Goal: Task Accomplishment & Management: Manage account settings

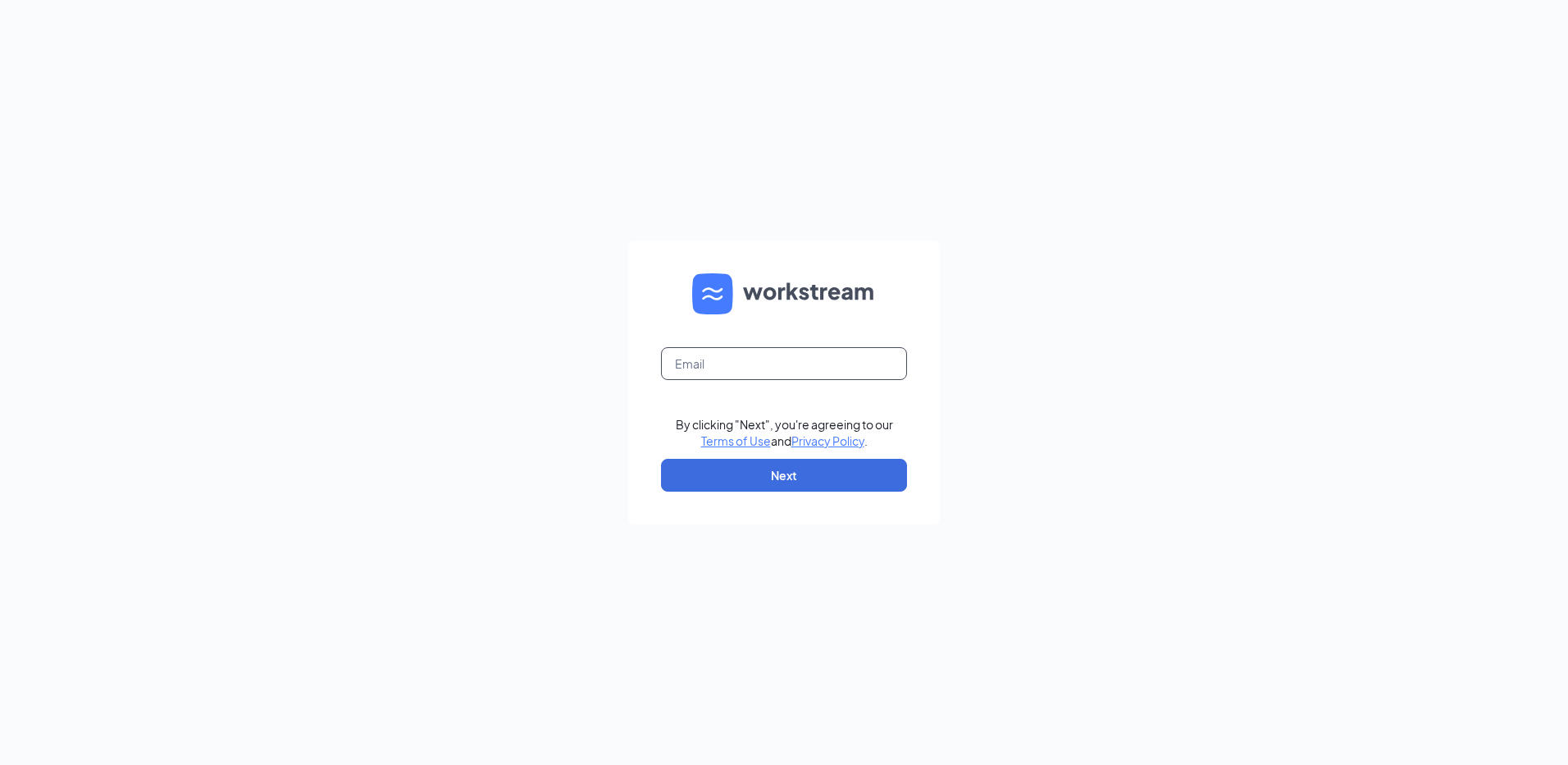
click at [751, 363] on input "text" at bounding box center [784, 363] width 246 height 32
type input "[EMAIL_ADDRESS][DOMAIN_NAME]"
click at [814, 473] on button "Next" at bounding box center [784, 474] width 246 height 32
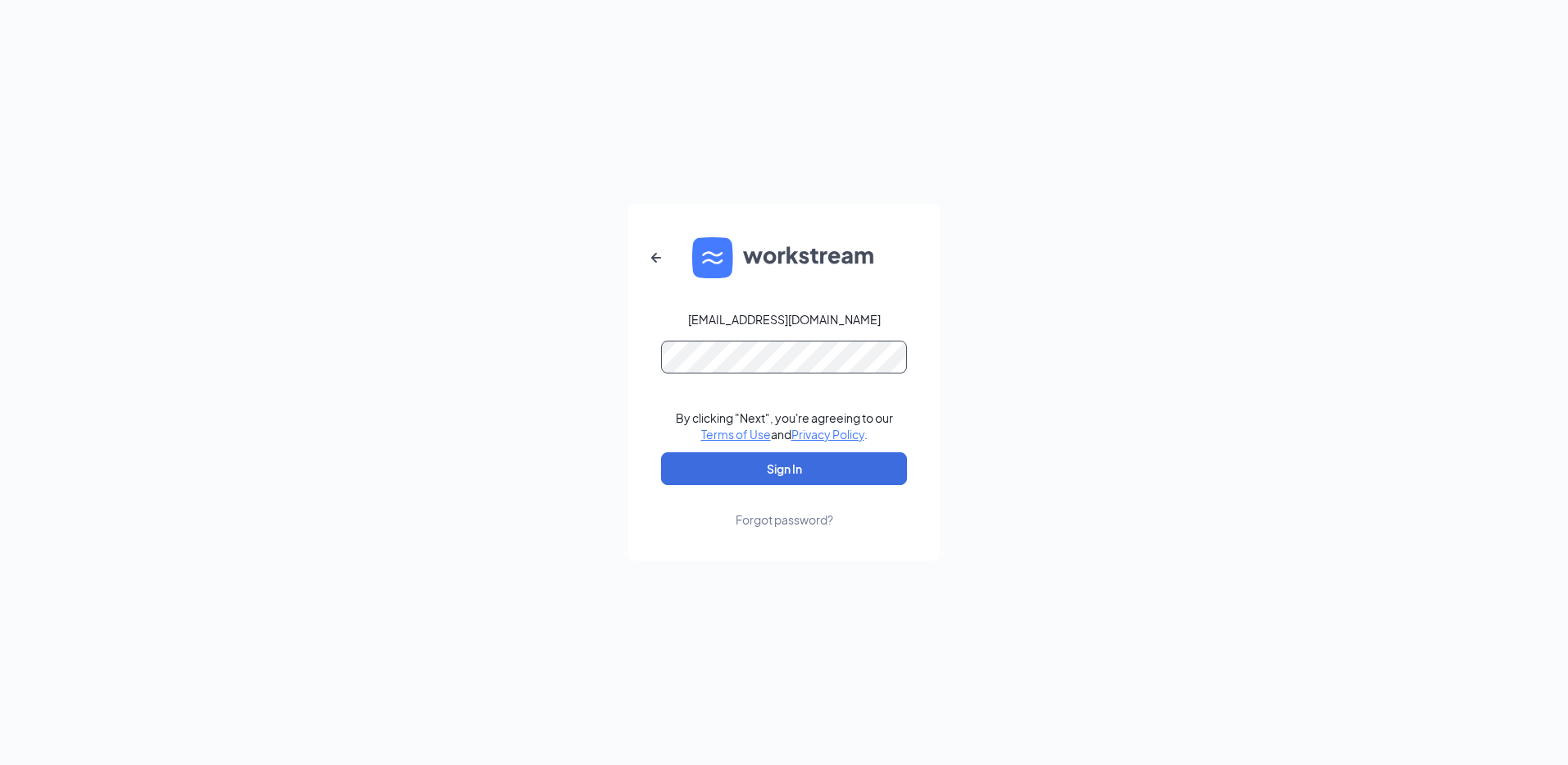
click at [661, 452] on button "Sign In" at bounding box center [784, 468] width 246 height 32
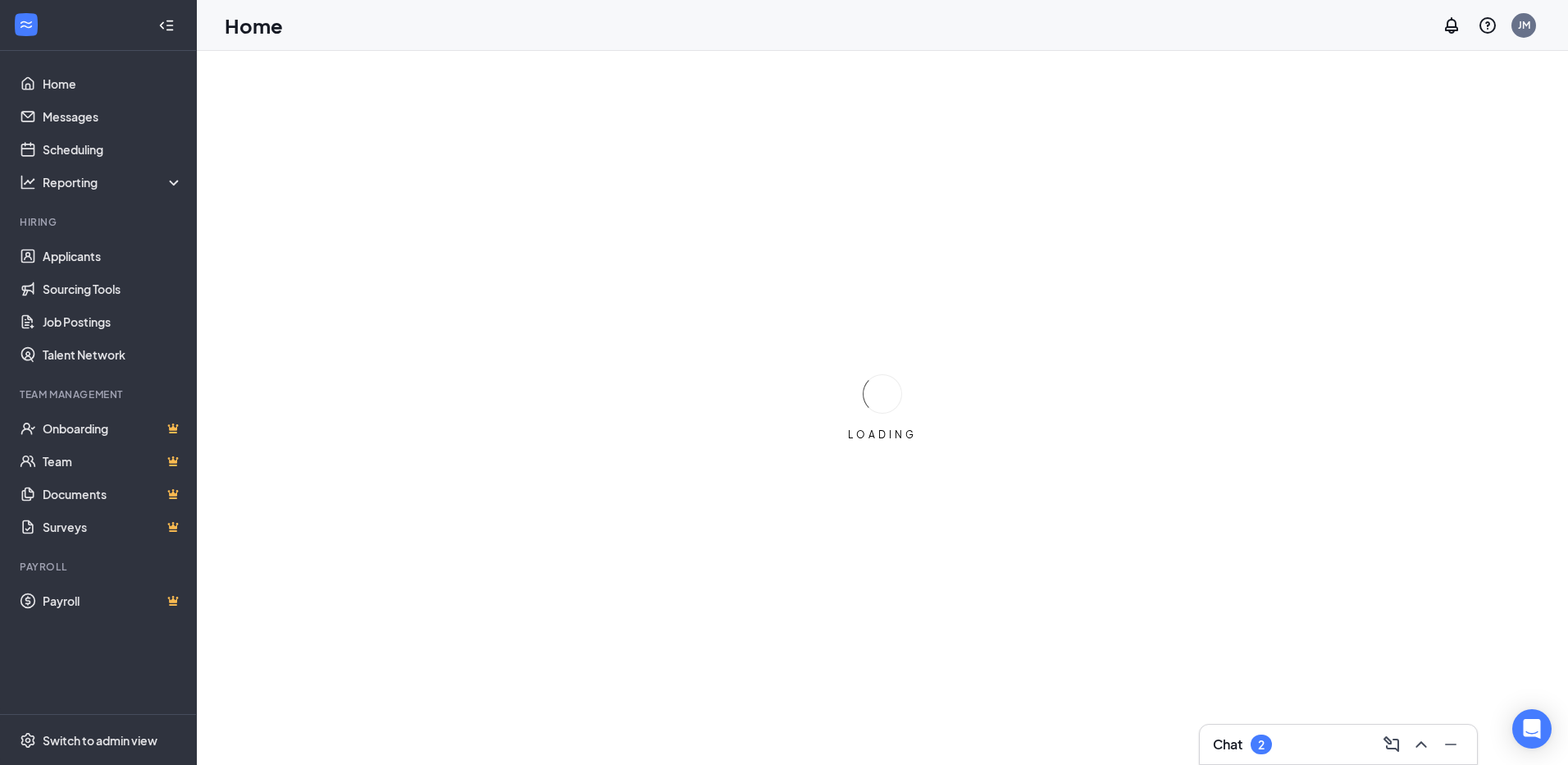
click at [1263, 752] on div "2" at bounding box center [1262, 744] width 22 height 20
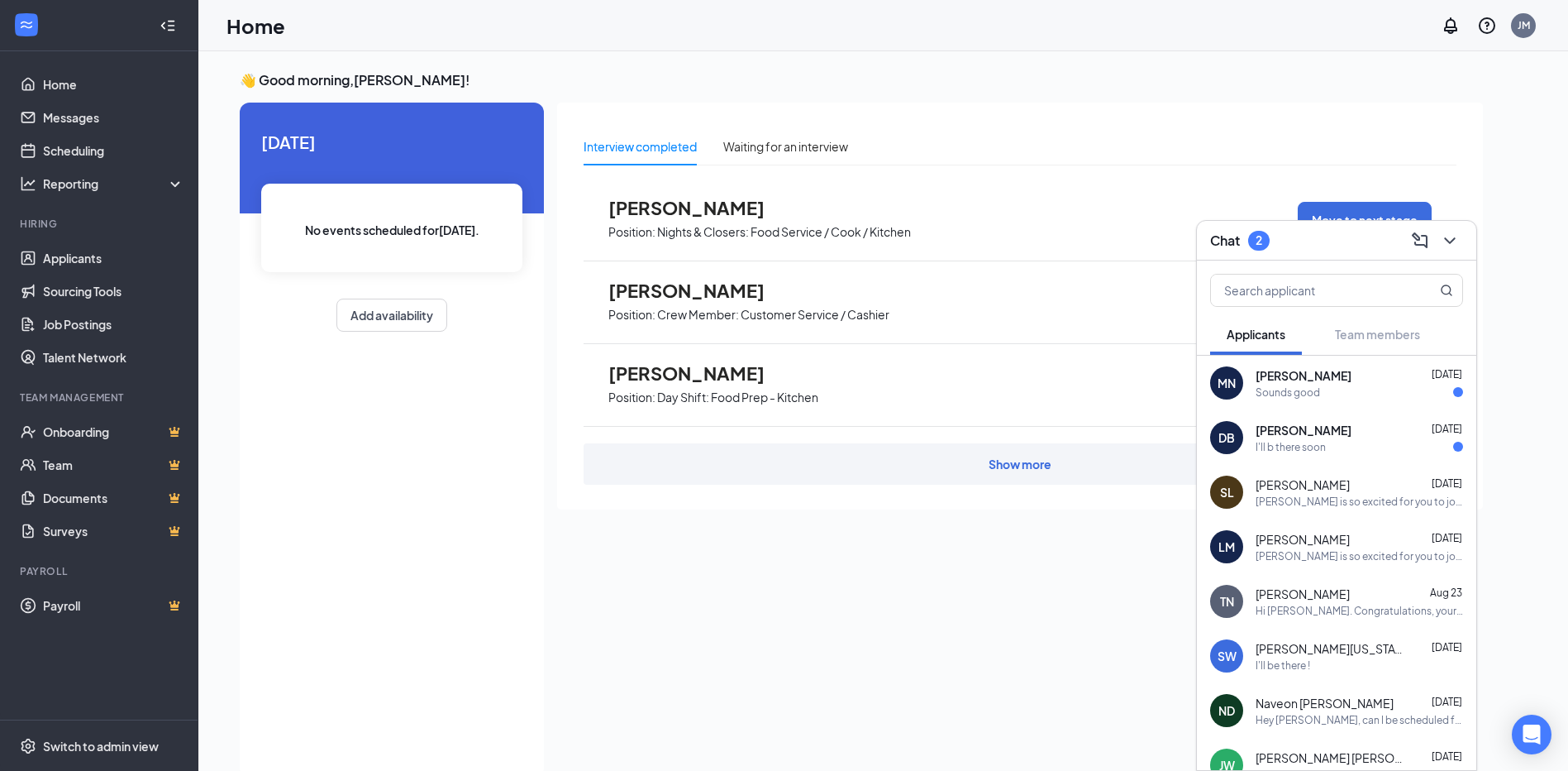
click at [1283, 444] on div "I'll b there soon" at bounding box center [1290, 446] width 70 height 14
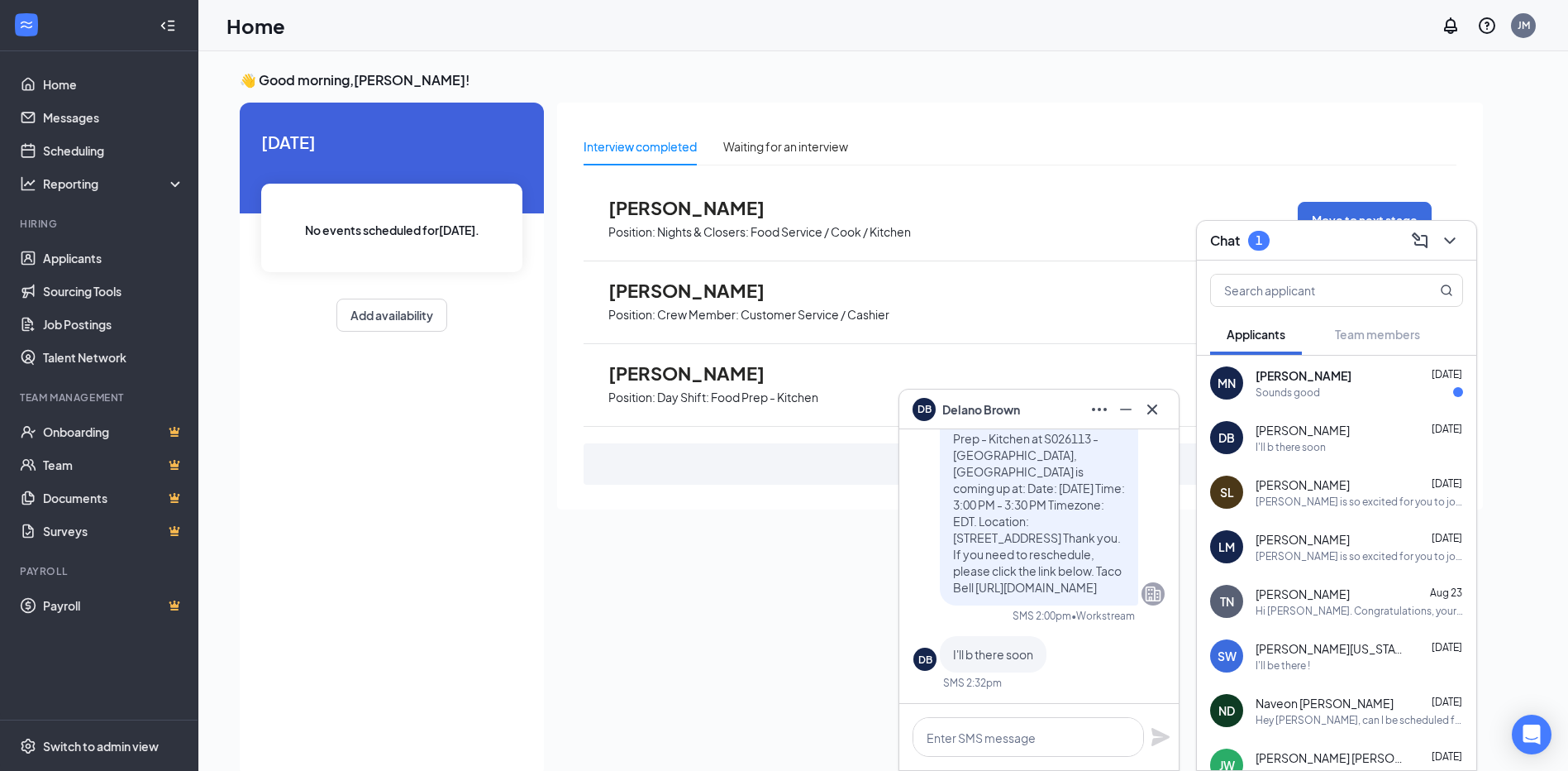
click at [1293, 387] on div "Sounds good" at bounding box center [1287, 392] width 65 height 14
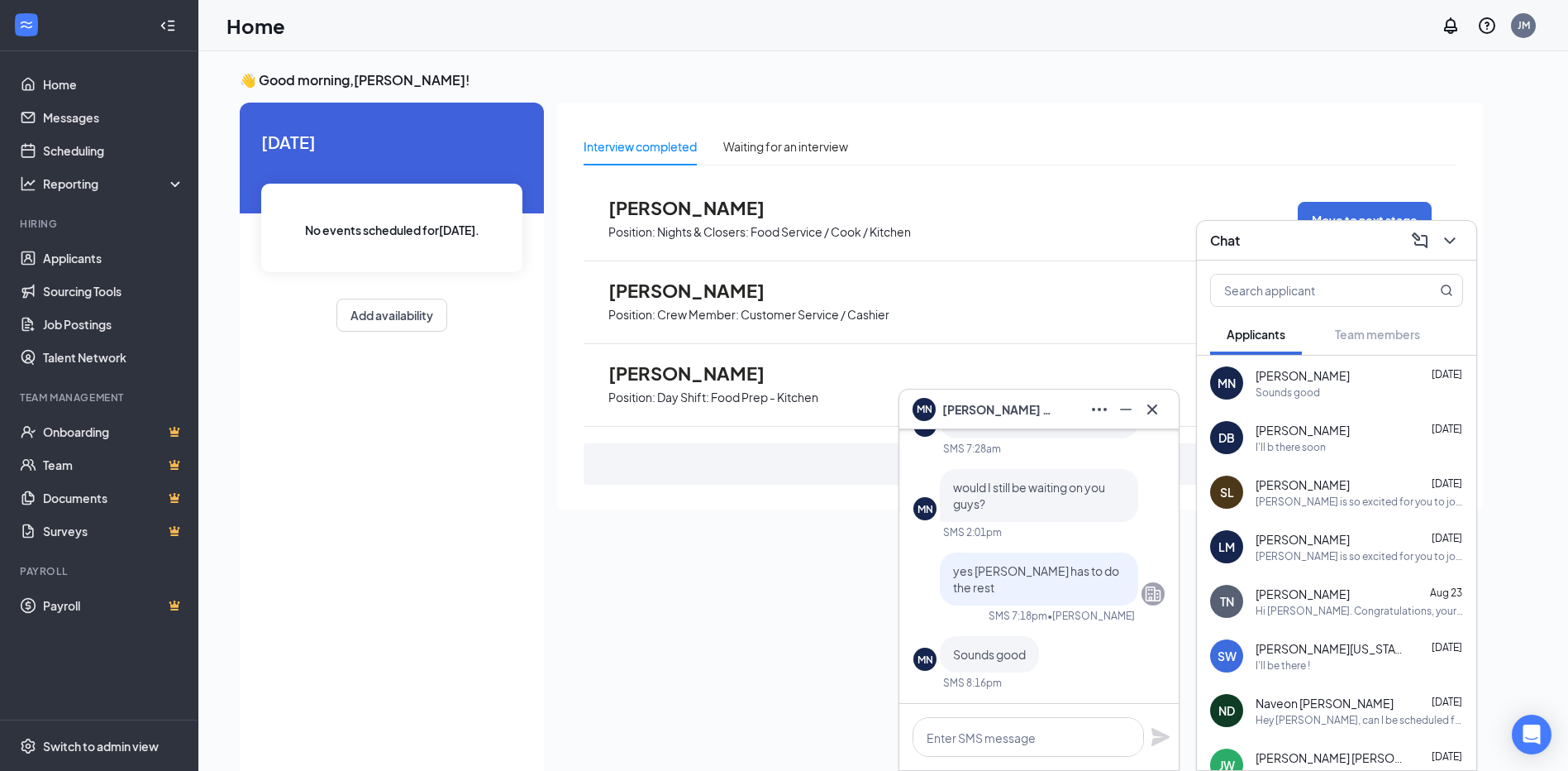
click at [1192, 168] on div "Interview completed Waiting for an interview" at bounding box center [1020, 153] width 873 height 51
click at [1155, 404] on icon "Cross" at bounding box center [1152, 409] width 20 height 20
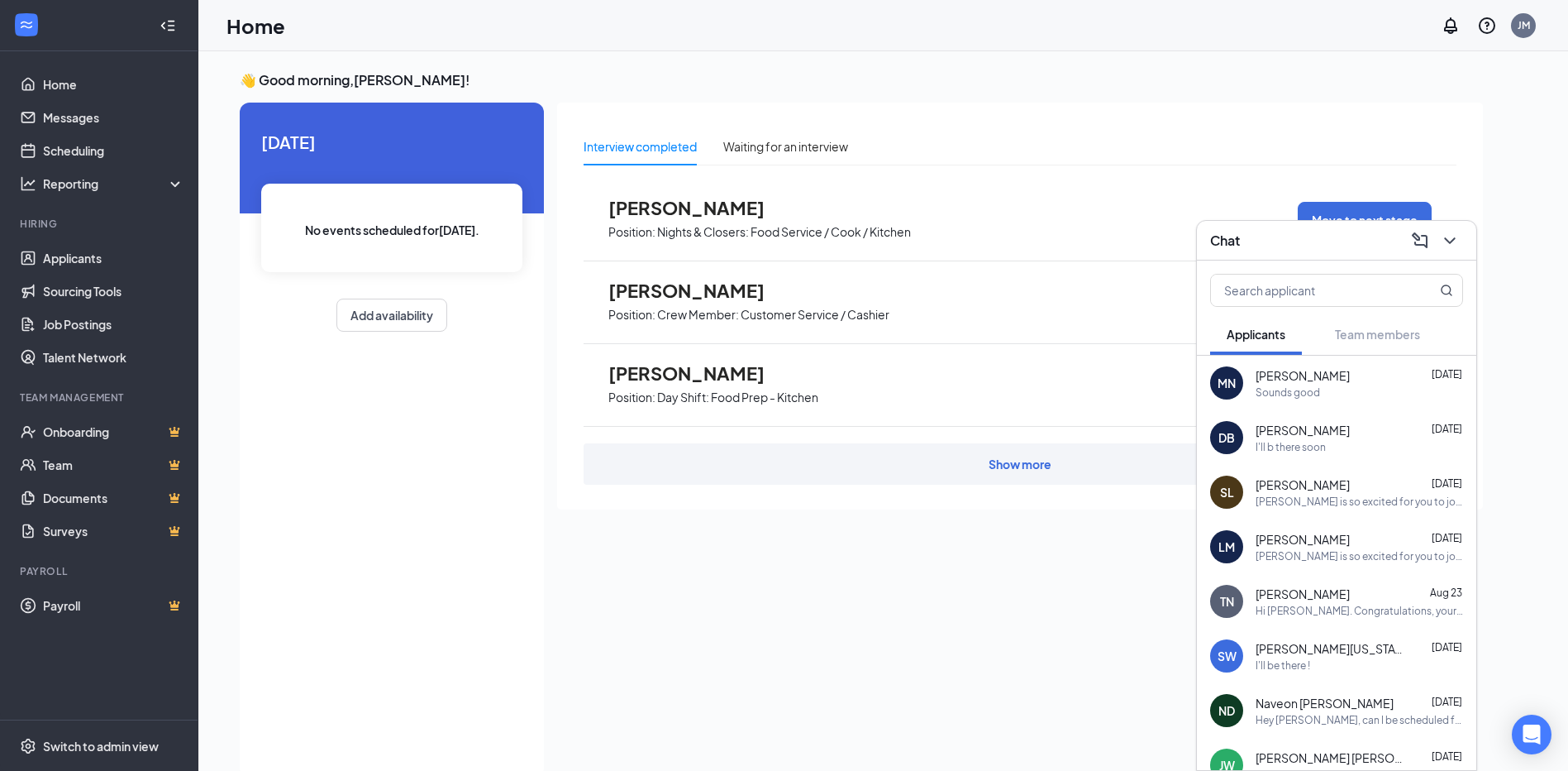
click at [1308, 553] on div "[PERSON_NAME] is so excited for you to join our team! Do you know anyone else w…" at bounding box center [1358, 555] width 207 height 14
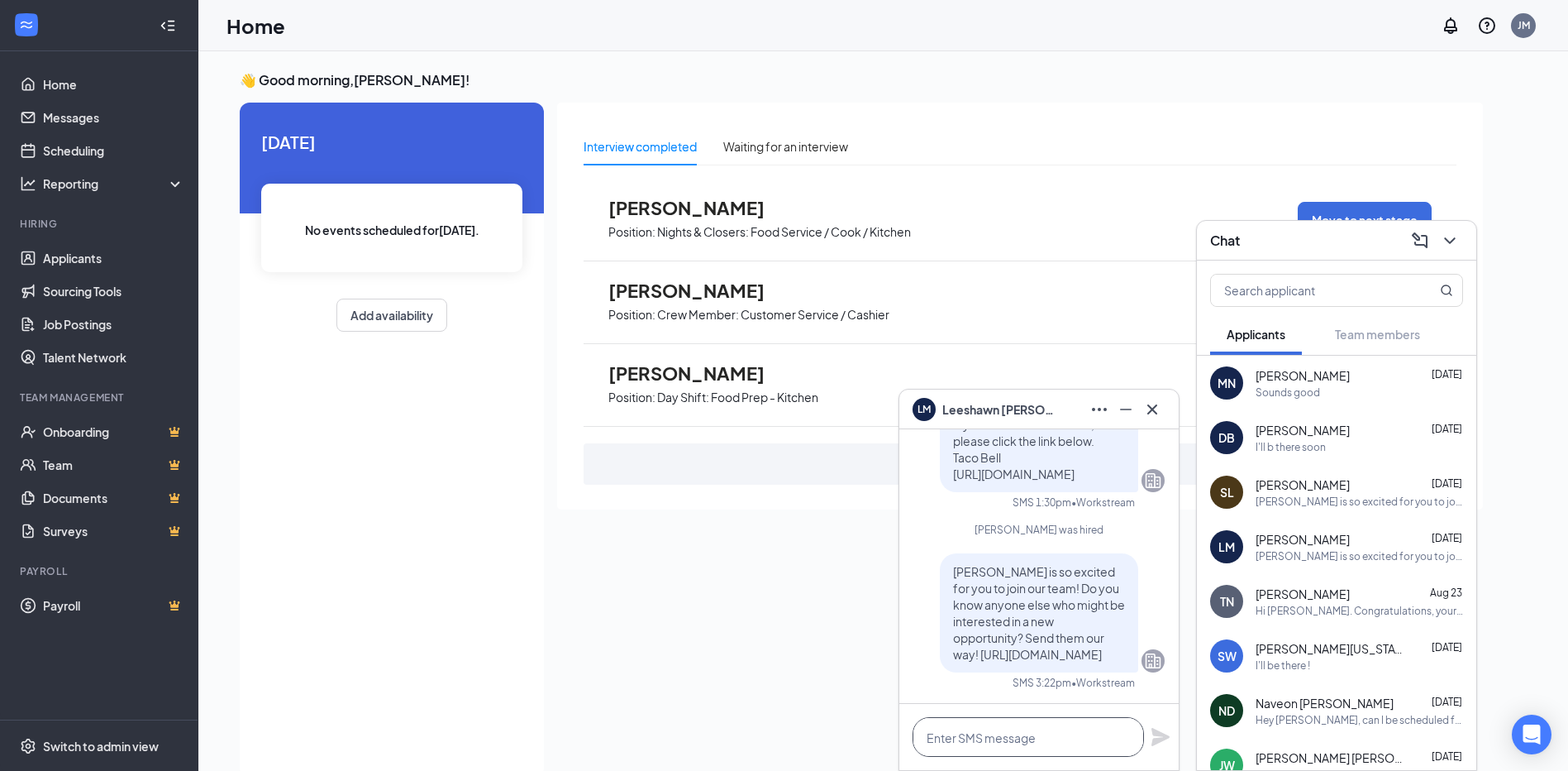
click at [1022, 737] on textarea at bounding box center [1028, 737] width 231 height 39
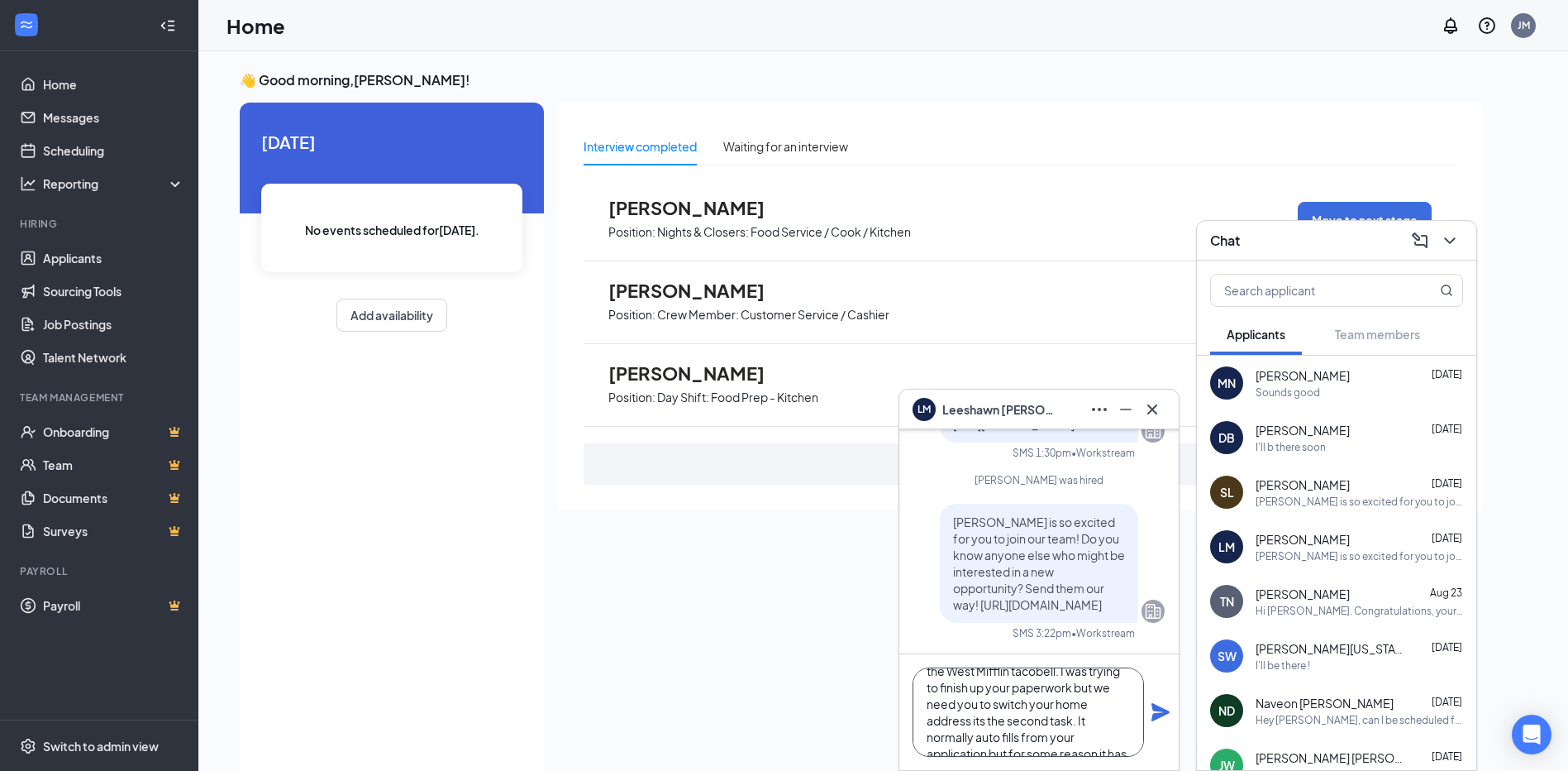
scroll to position [67, 0]
type textarea "Good morning! This is [PERSON_NAME] reaching out from the West Mifflin tacobell…"
click at [1167, 705] on icon "Plane" at bounding box center [1160, 712] width 20 height 20
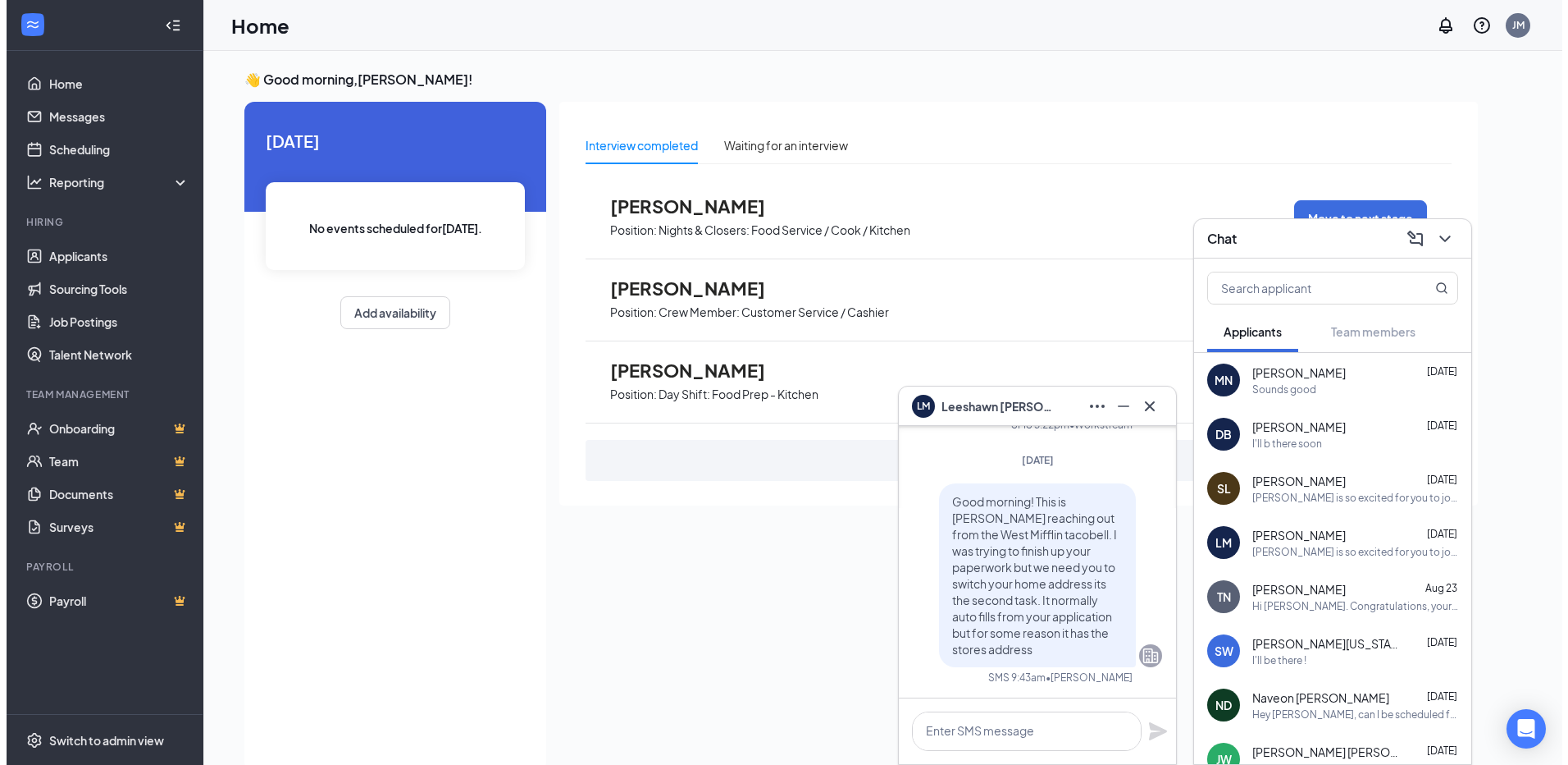
scroll to position [0, 0]
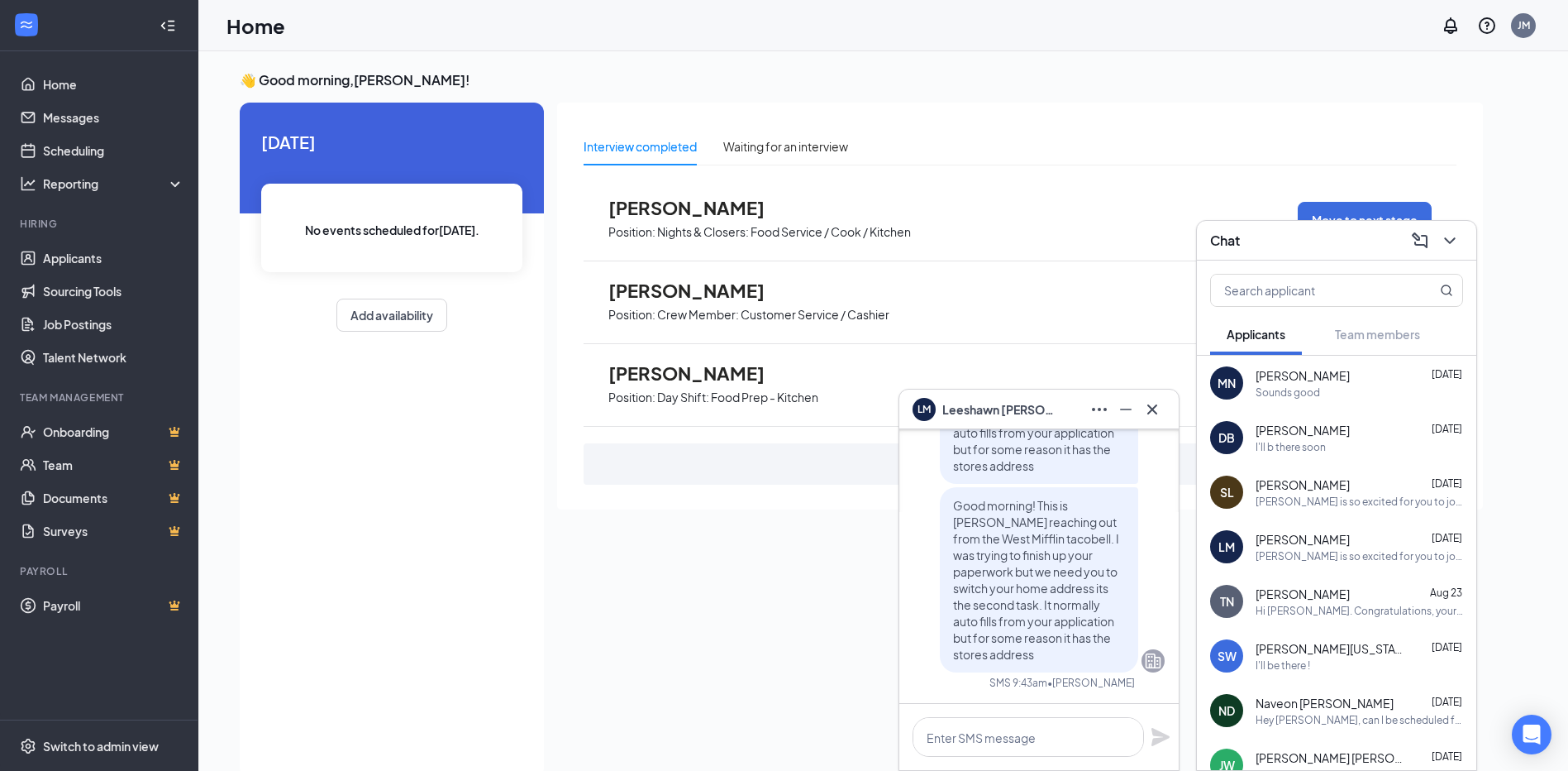
click at [1304, 378] on span "[PERSON_NAME]" at bounding box center [1302, 376] width 94 height 17
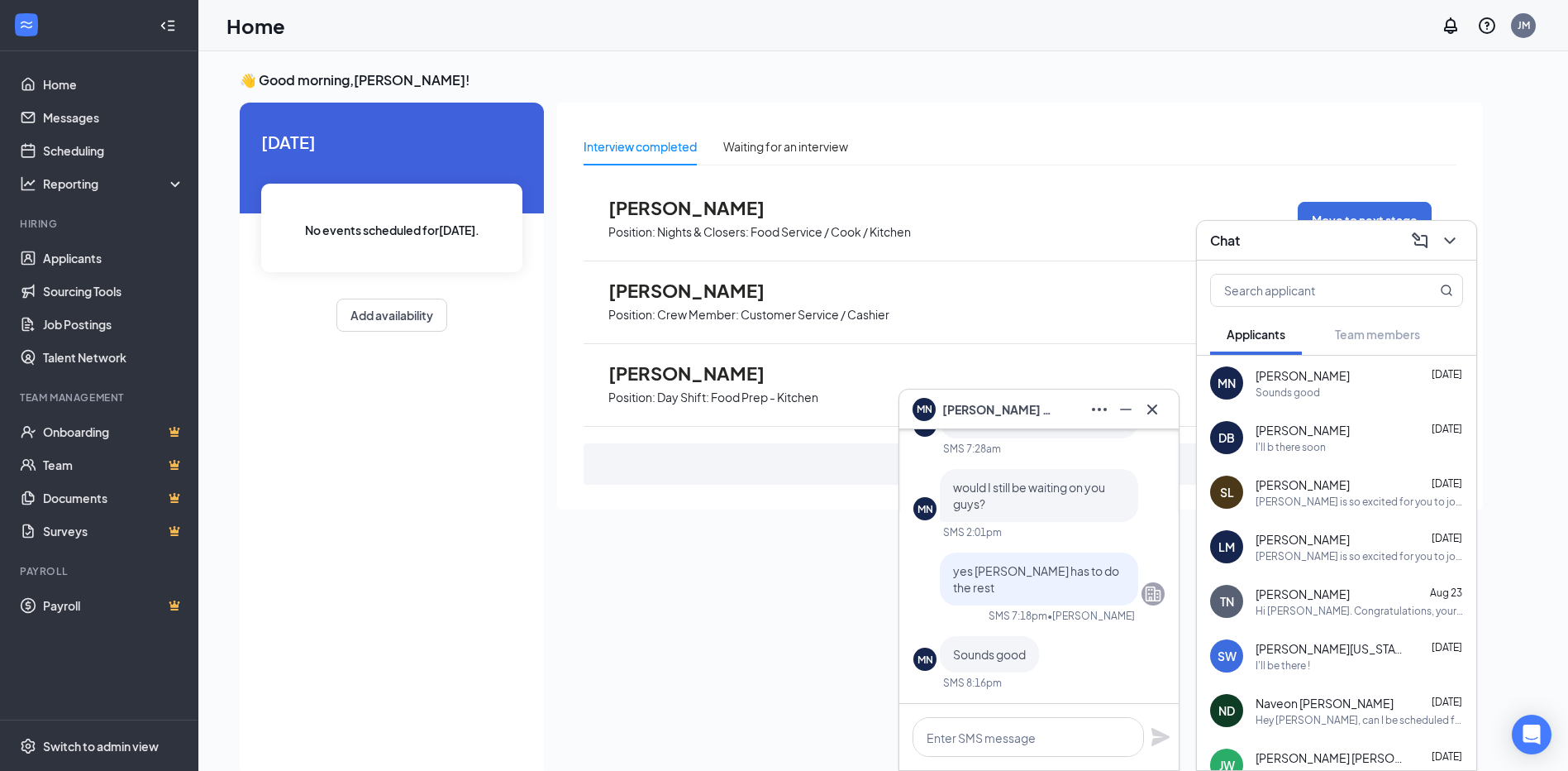
click at [1218, 379] on div "MN" at bounding box center [1227, 383] width 18 height 17
click at [78, 259] on link "Applicants" at bounding box center [113, 258] width 142 height 33
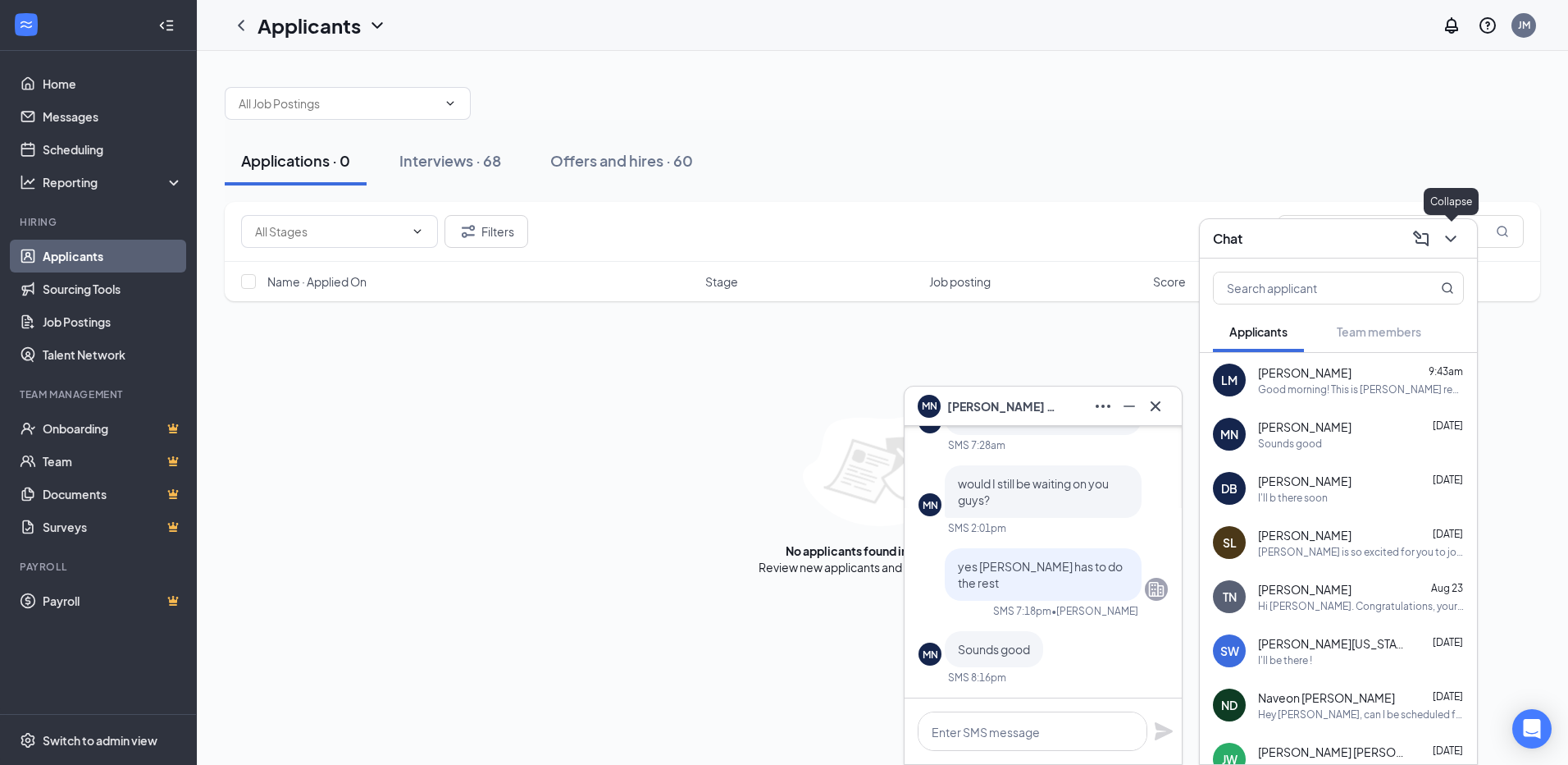
click at [1452, 236] on icon "ChevronDown" at bounding box center [1451, 239] width 20 height 20
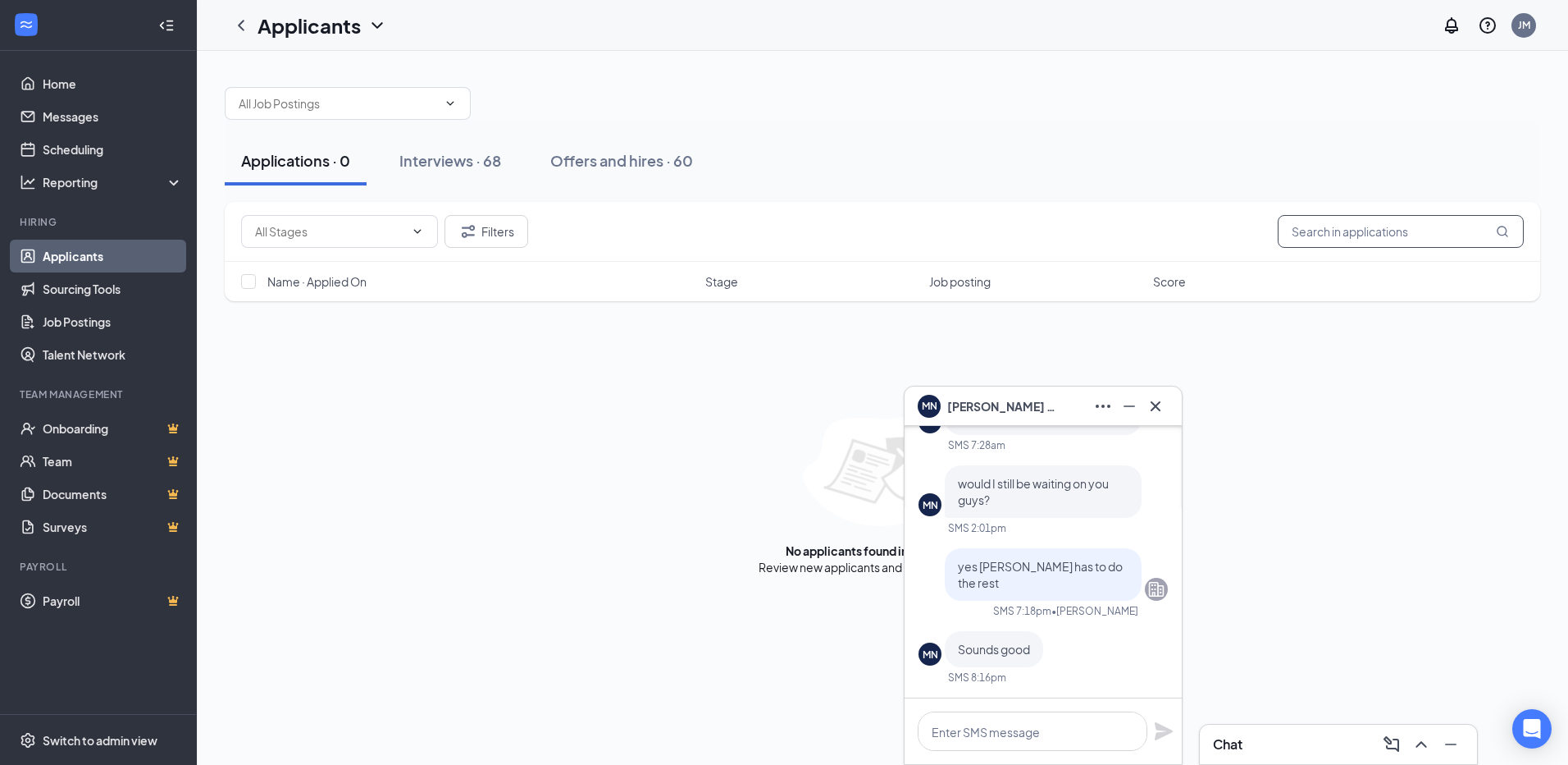
click at [1376, 236] on input "text" at bounding box center [1402, 231] width 246 height 32
type input "[PERSON_NAME]"
click at [901, 569] on link "Offers and hires" at bounding box center [937, 567] width 86 height 15
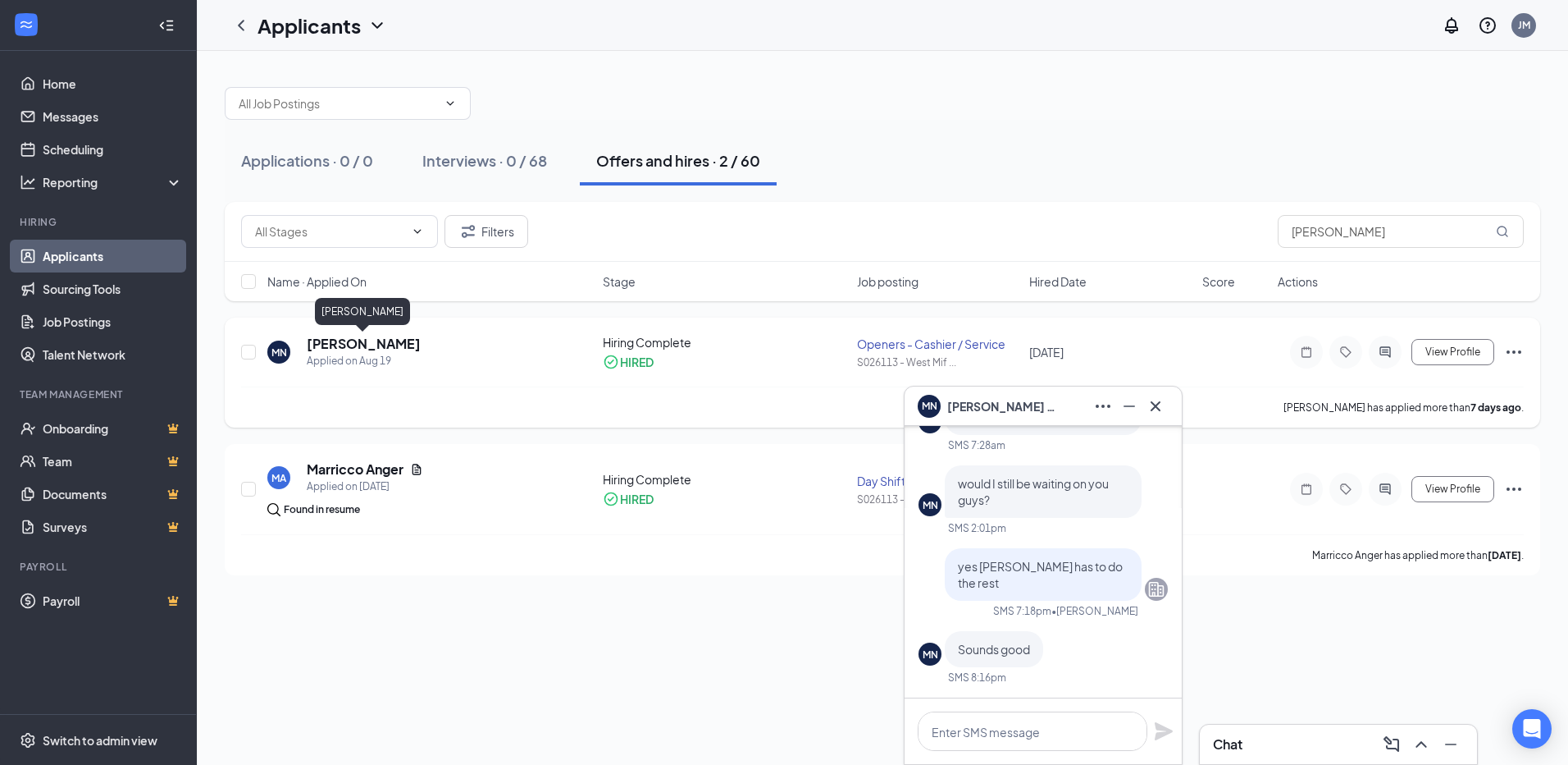
click at [367, 345] on h5 "[PERSON_NAME]" at bounding box center [364, 344] width 114 height 18
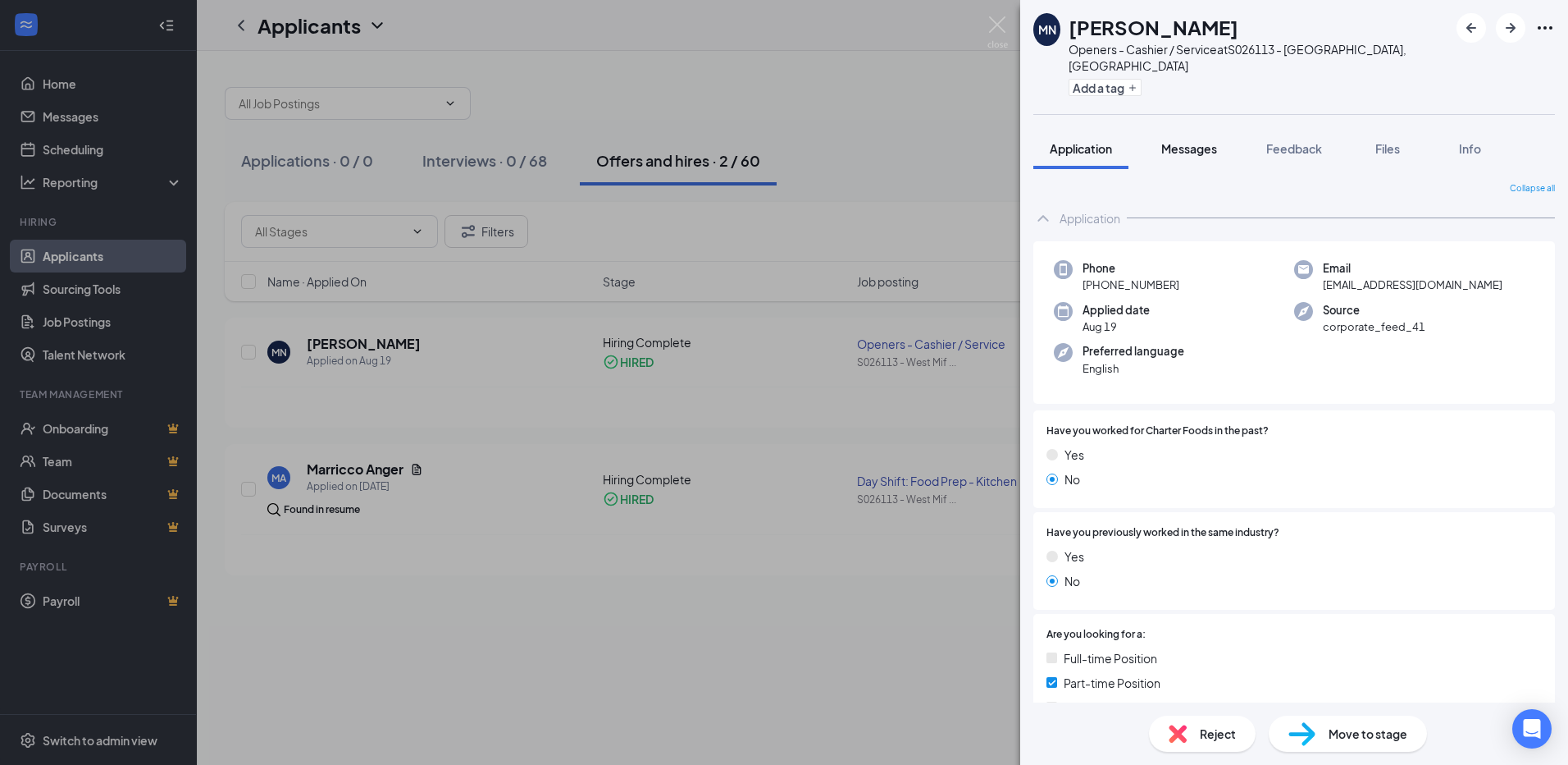
click at [1193, 142] on span "Messages" at bounding box center [1189, 149] width 56 height 15
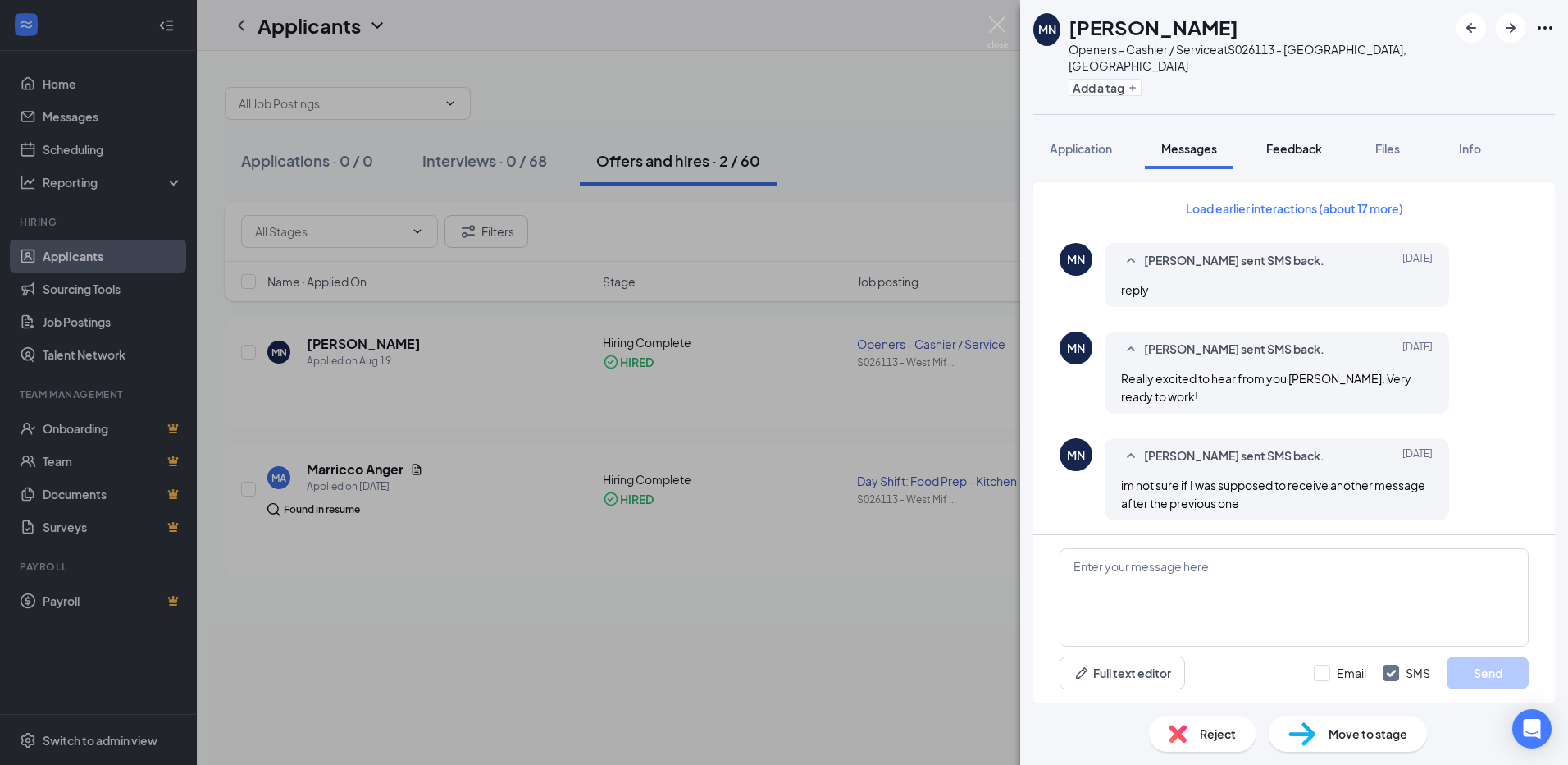
click at [1306, 142] on span "Feedback" at bounding box center [1294, 149] width 56 height 15
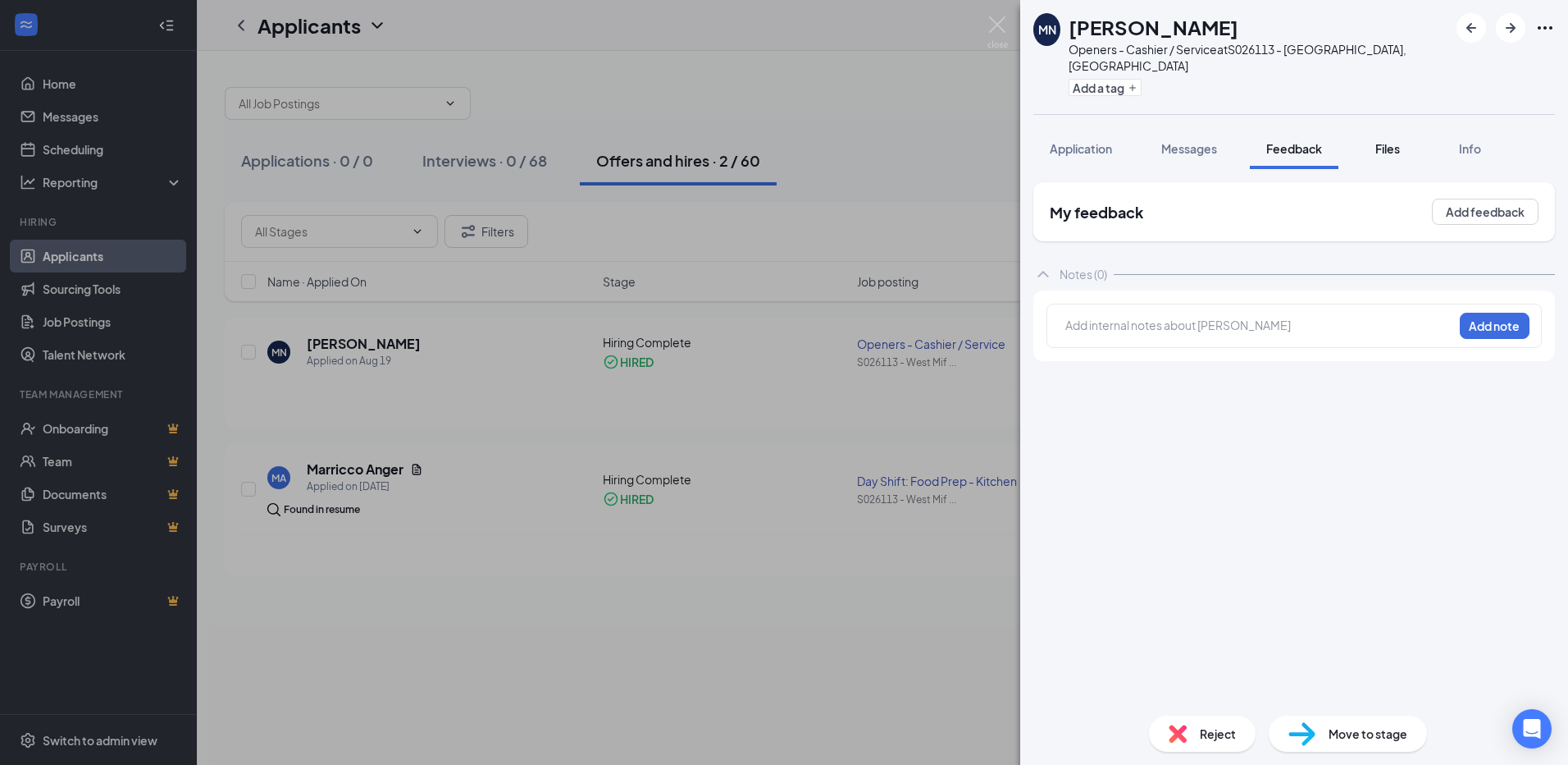
click at [1392, 142] on span "Files" at bounding box center [1388, 149] width 25 height 15
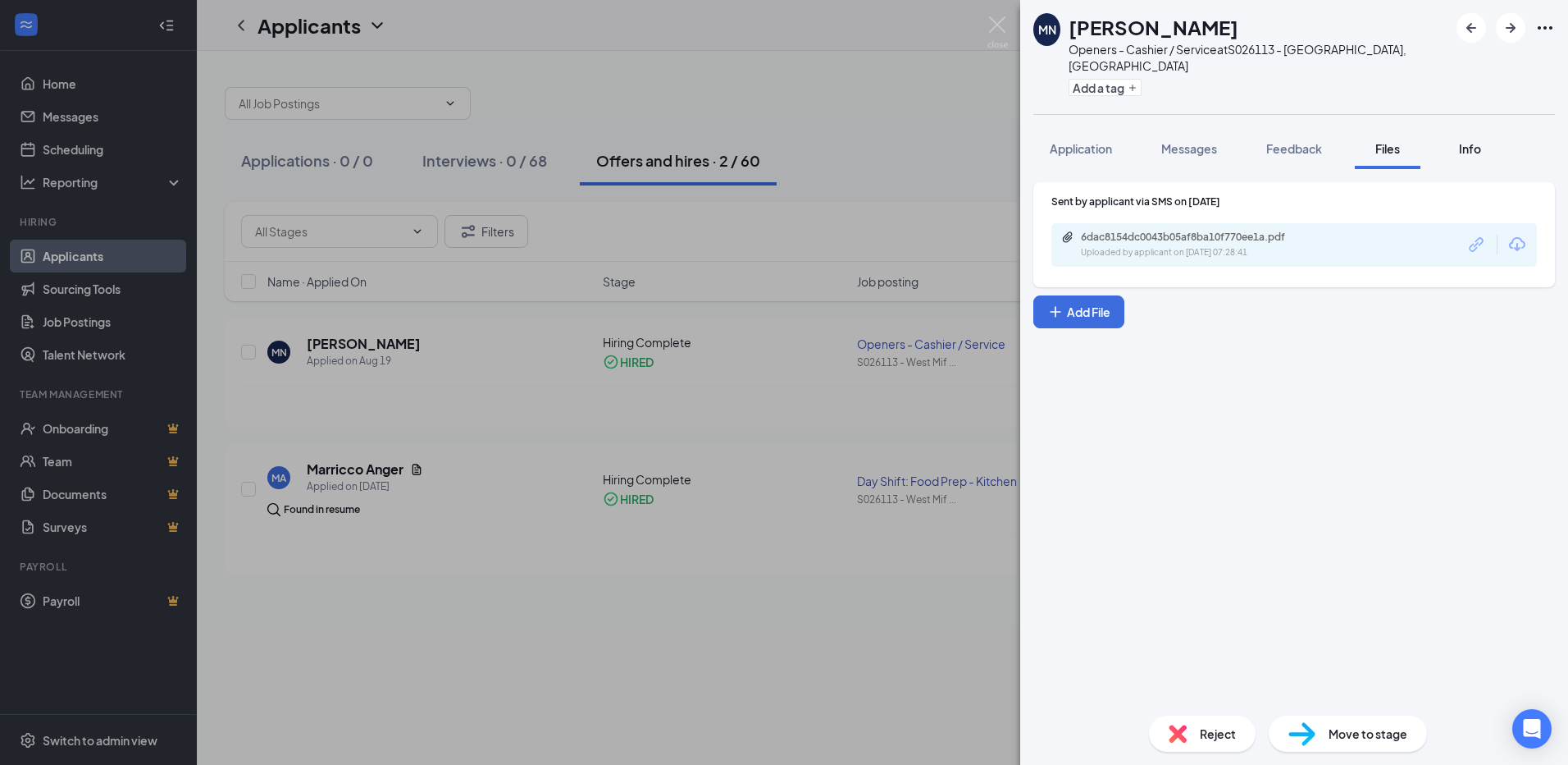
click at [1473, 142] on span "Info" at bounding box center [1470, 149] width 22 height 15
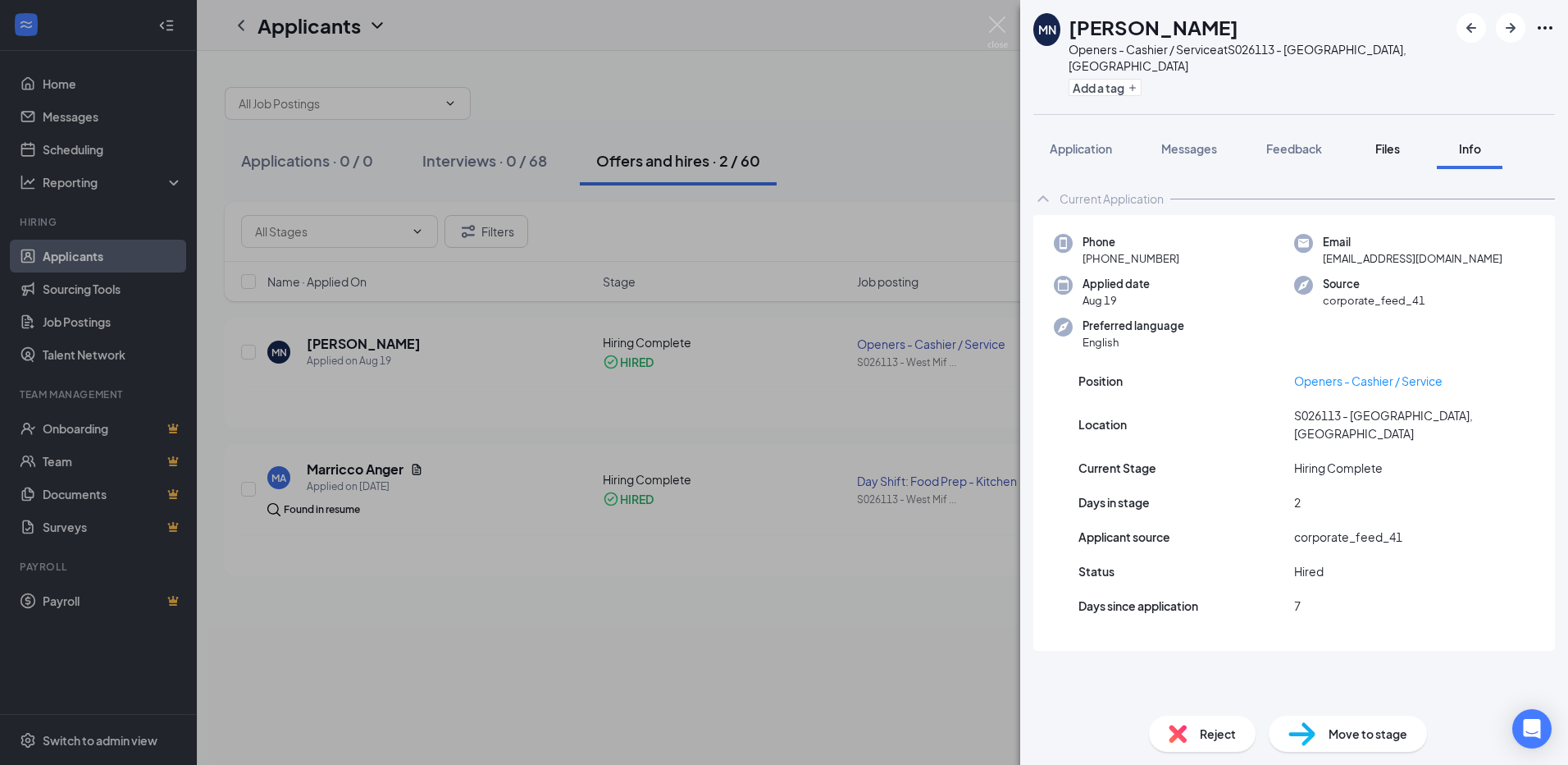
click at [1398, 142] on span "Files" at bounding box center [1388, 149] width 25 height 15
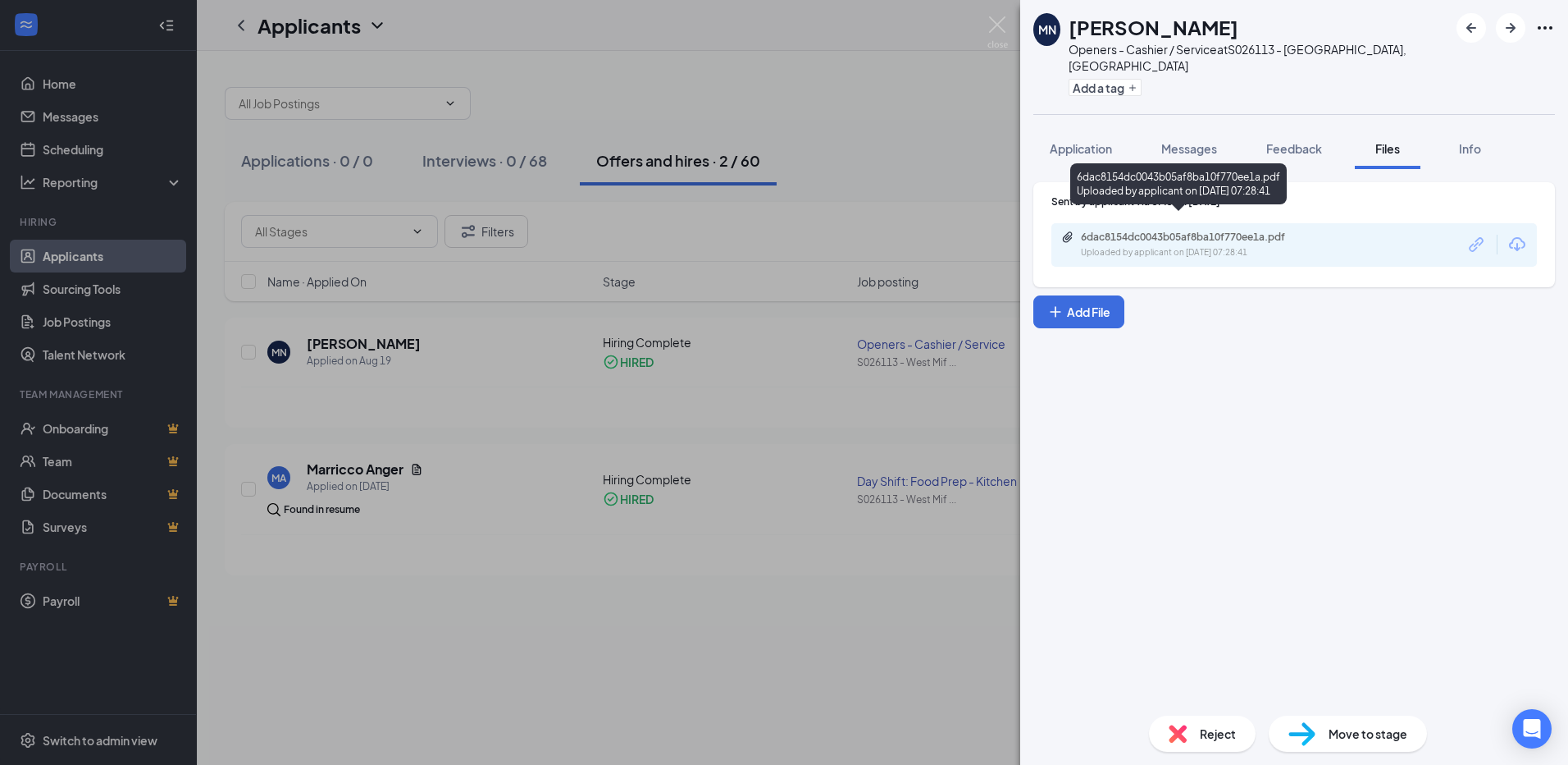
click at [1192, 246] on div "Uploaded by applicant on [DATE] 07:28:41" at bounding box center [1204, 253] width 246 height 13
click at [1073, 142] on span "Application" at bounding box center [1081, 149] width 62 height 15
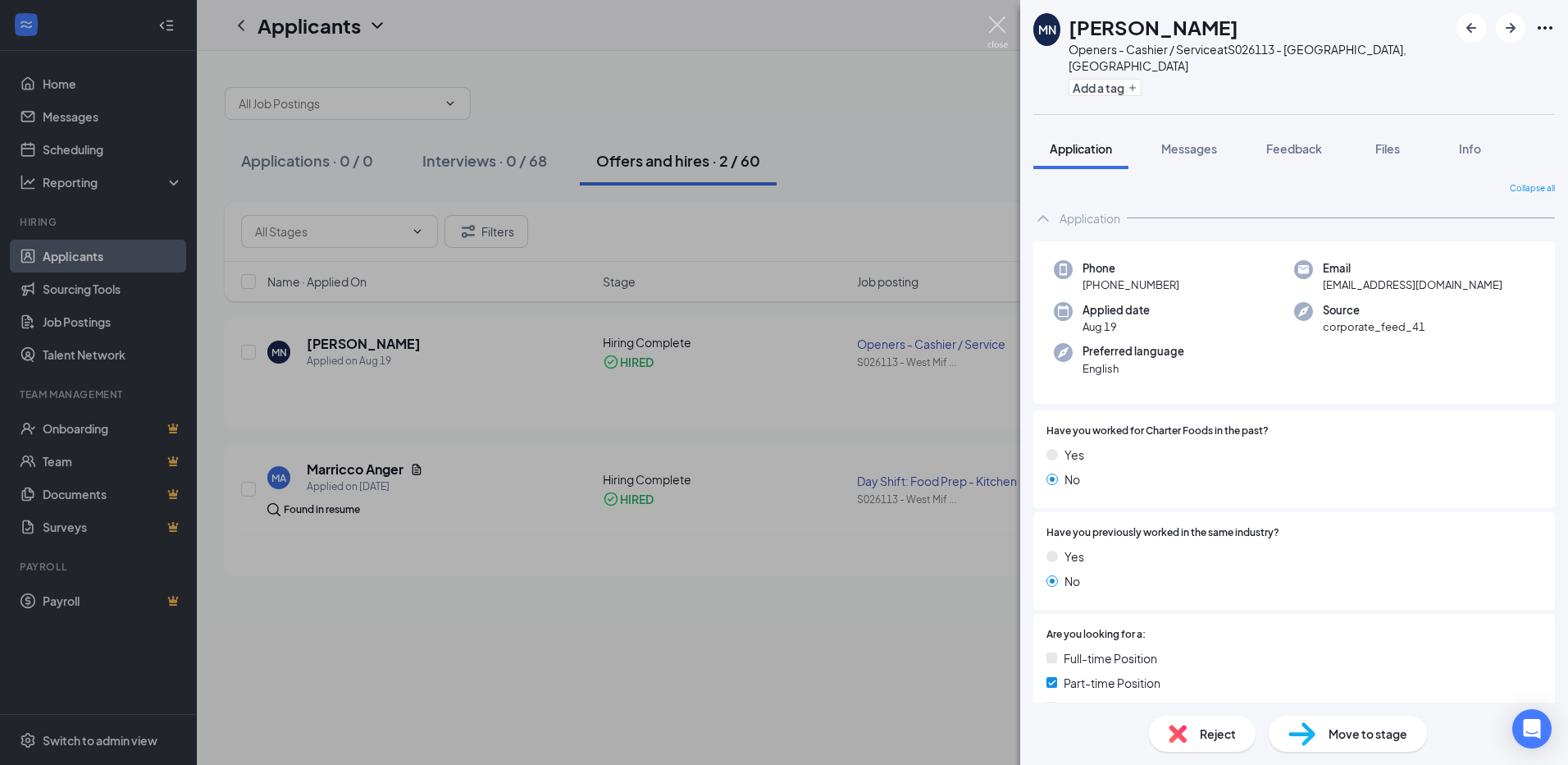
click at [1001, 29] on img at bounding box center [998, 32] width 21 height 32
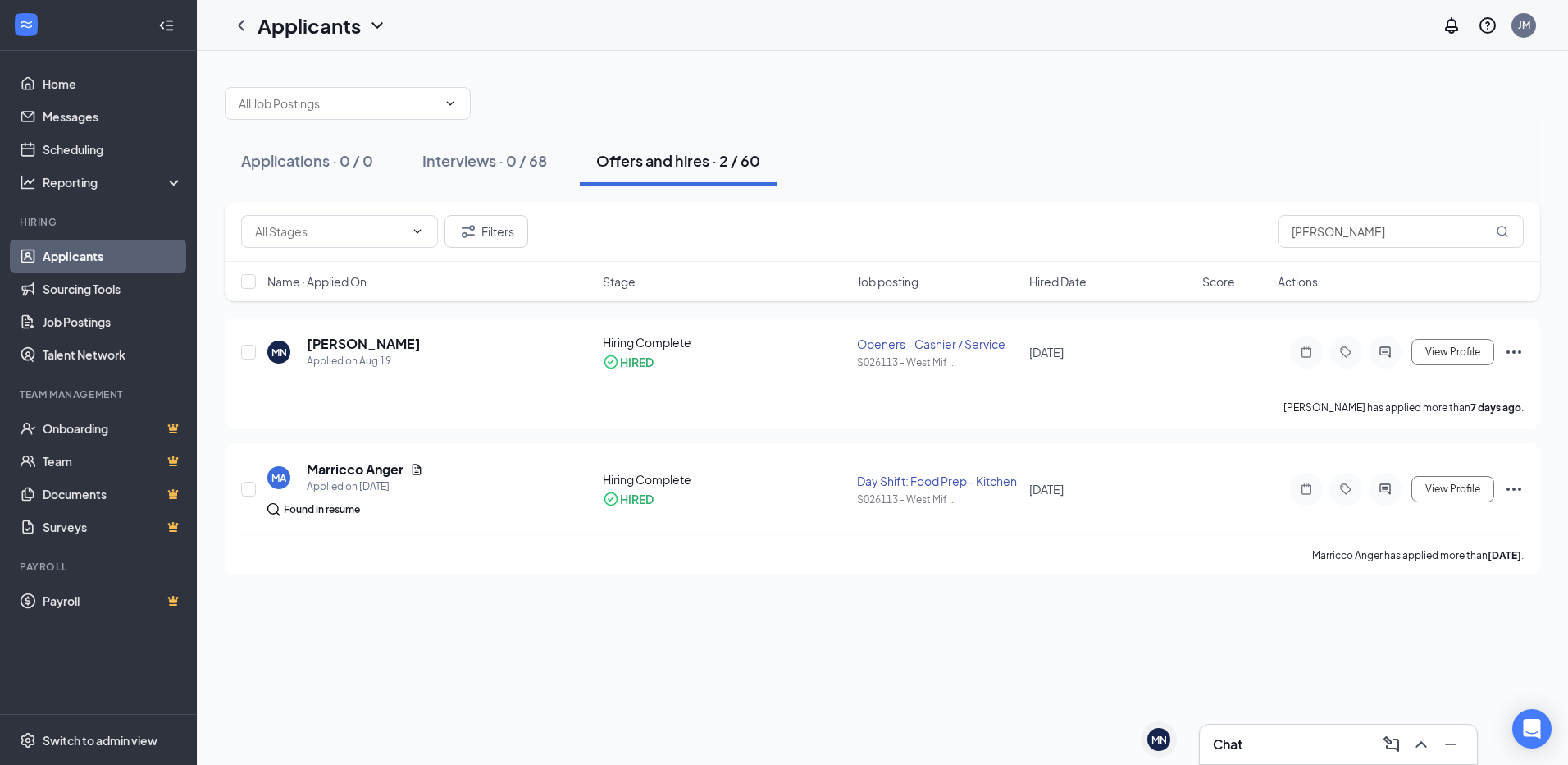
click at [1236, 740] on h3 "Chat" at bounding box center [1228, 744] width 29 height 18
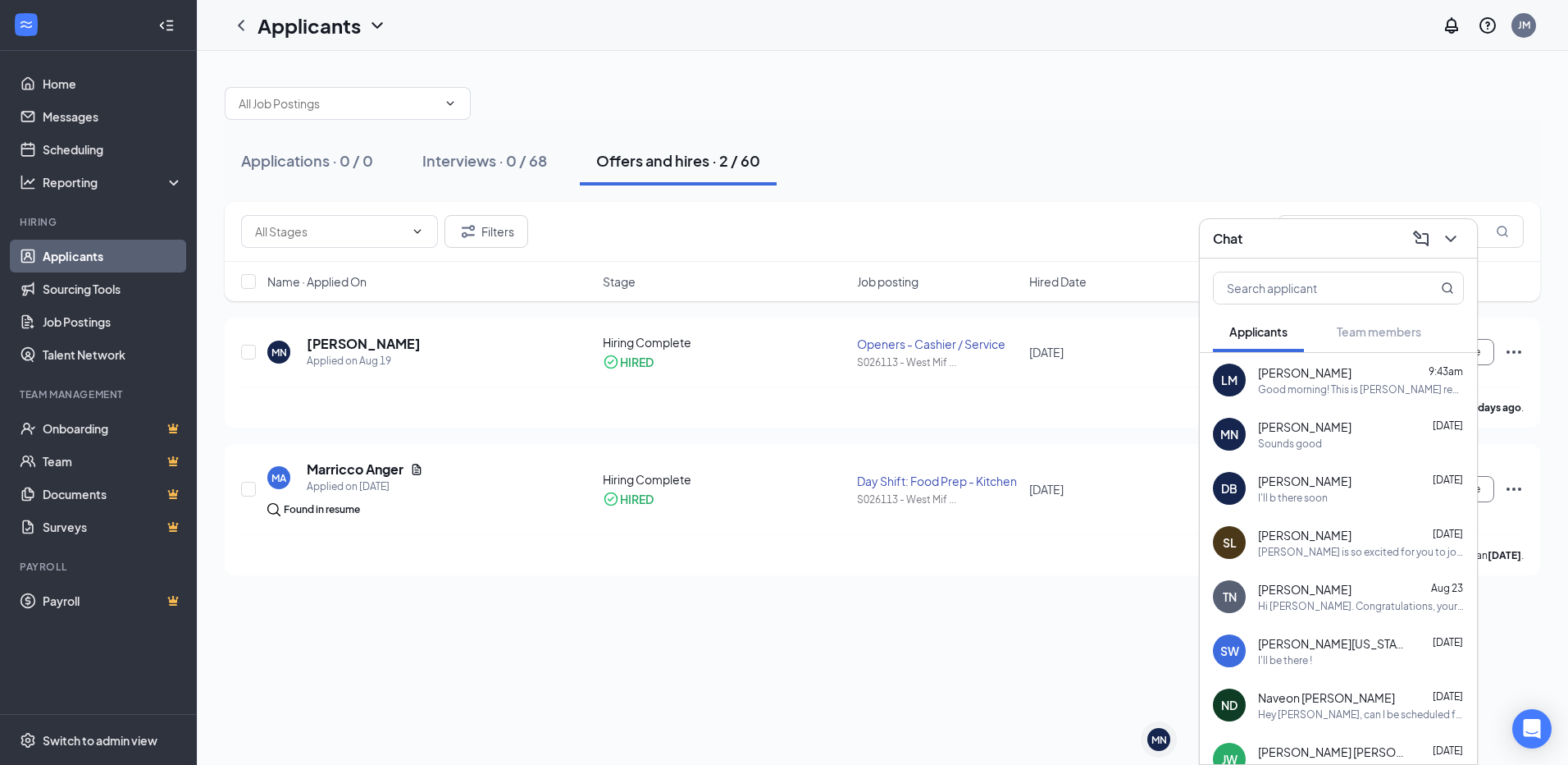
click at [1318, 437] on div "Sounds good" at bounding box center [1290, 443] width 64 height 14
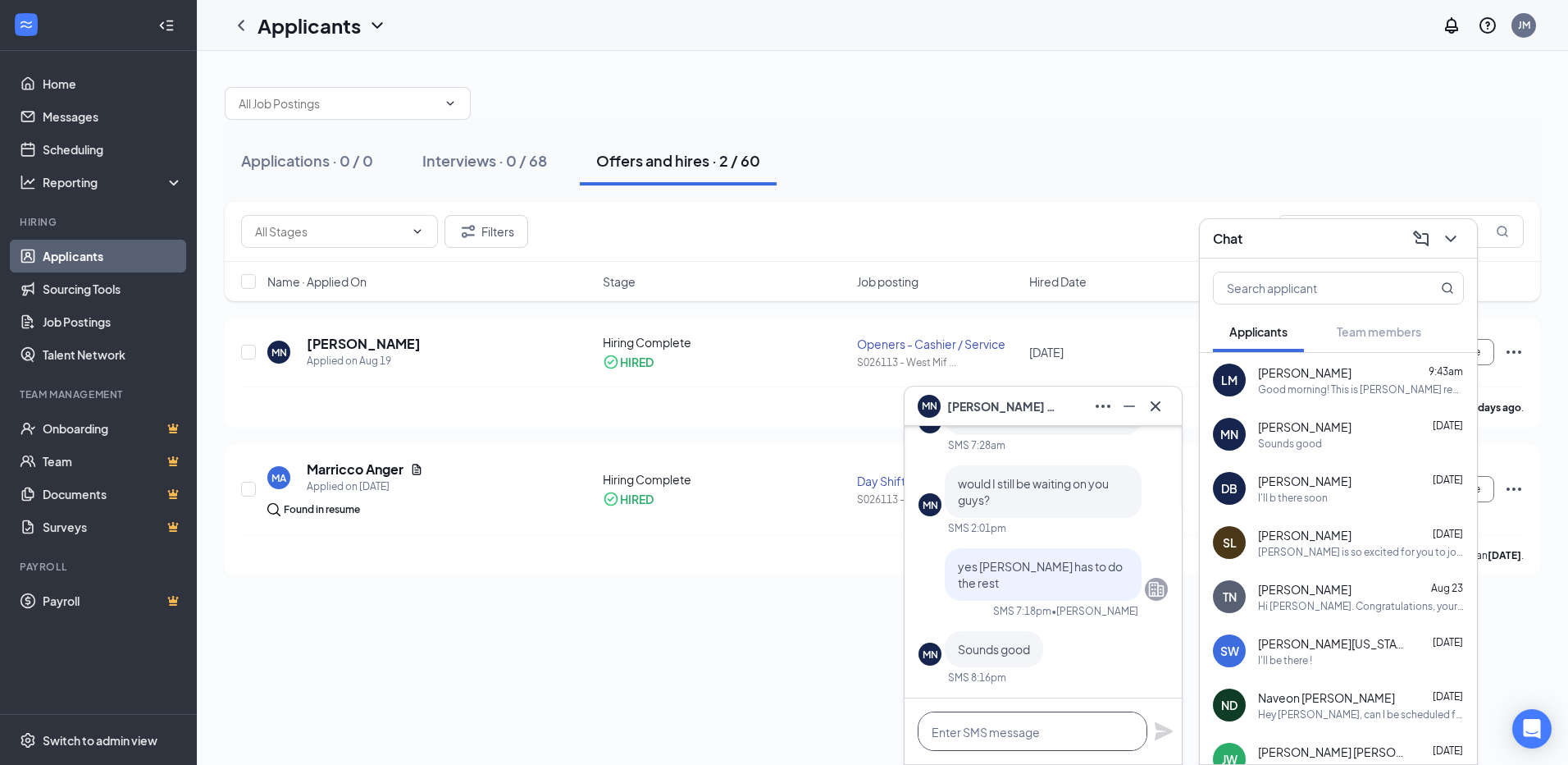
click at [1049, 728] on textarea at bounding box center [1033, 731] width 230 height 39
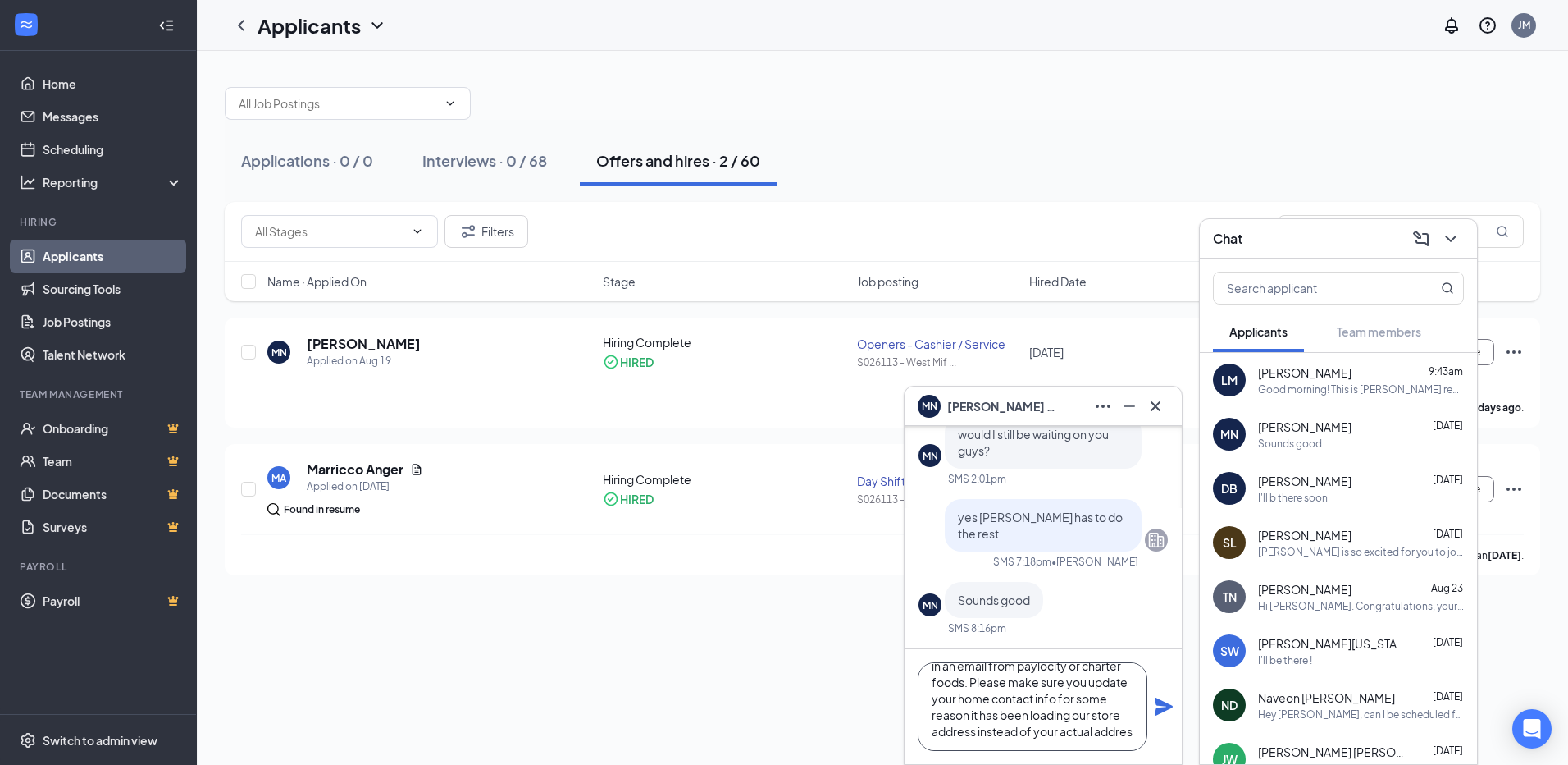
scroll to position [67, 0]
click at [1095, 735] on textarea "Good morning! I just sent over the hiring paperwork packet it should be in an e…" at bounding box center [1033, 706] width 230 height 88
type textarea "Good morning! I just sent over the hiring paperwork packet it should be in an e…"
click at [1159, 708] on icon "Plane" at bounding box center [1164, 707] width 18 height 18
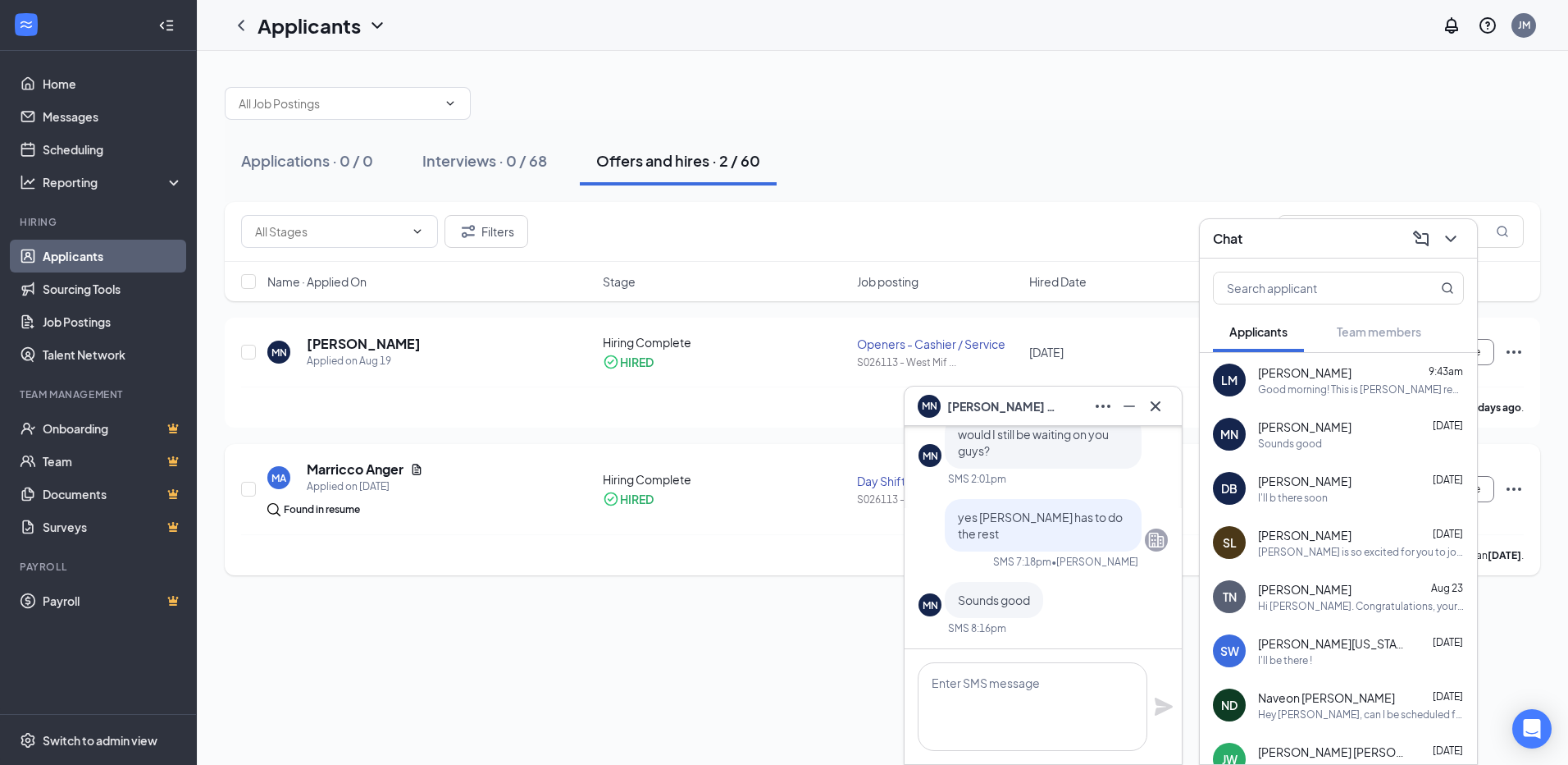
scroll to position [0, 0]
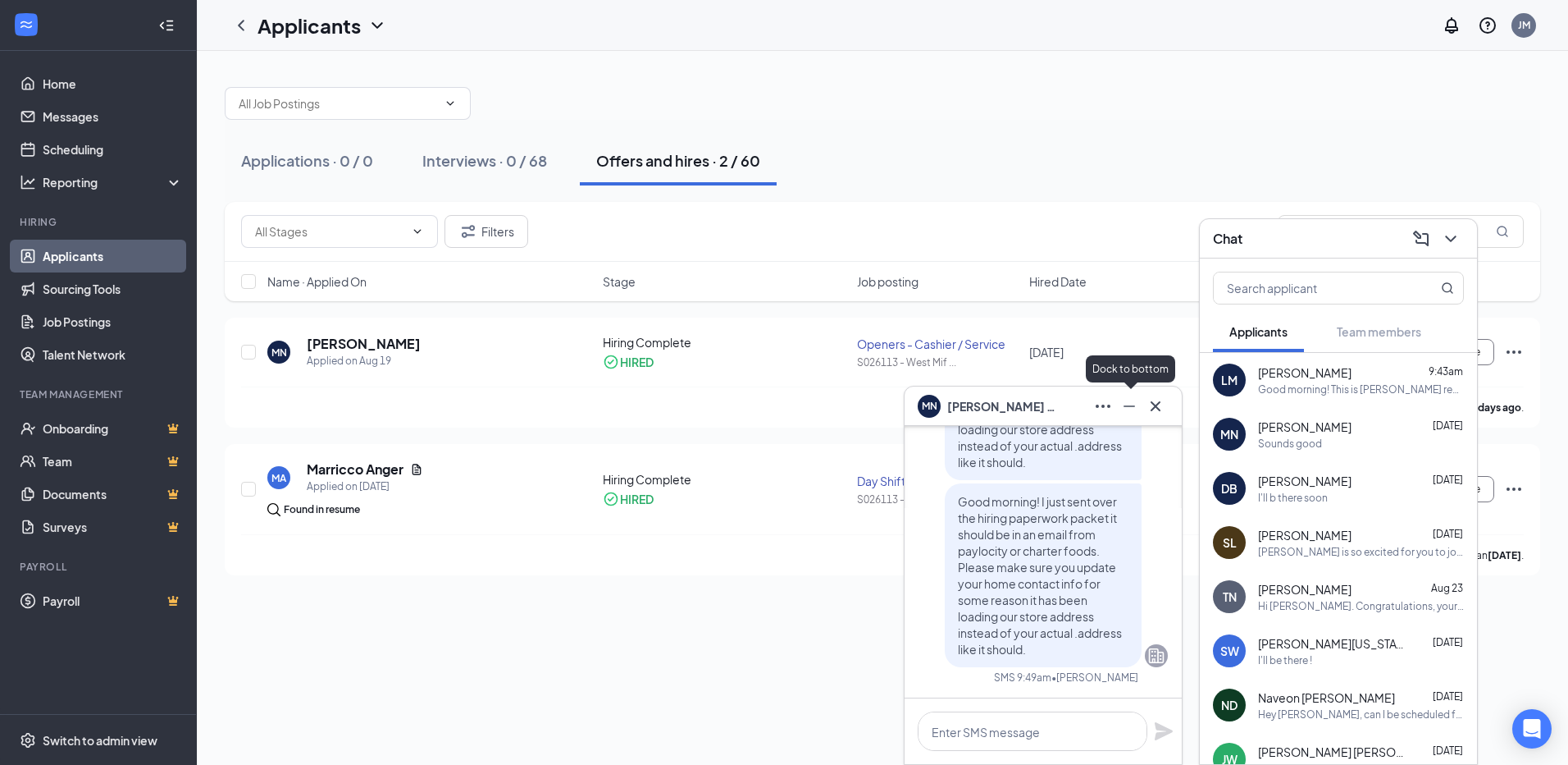
click at [1131, 404] on icon "Minimize" at bounding box center [1129, 406] width 20 height 20
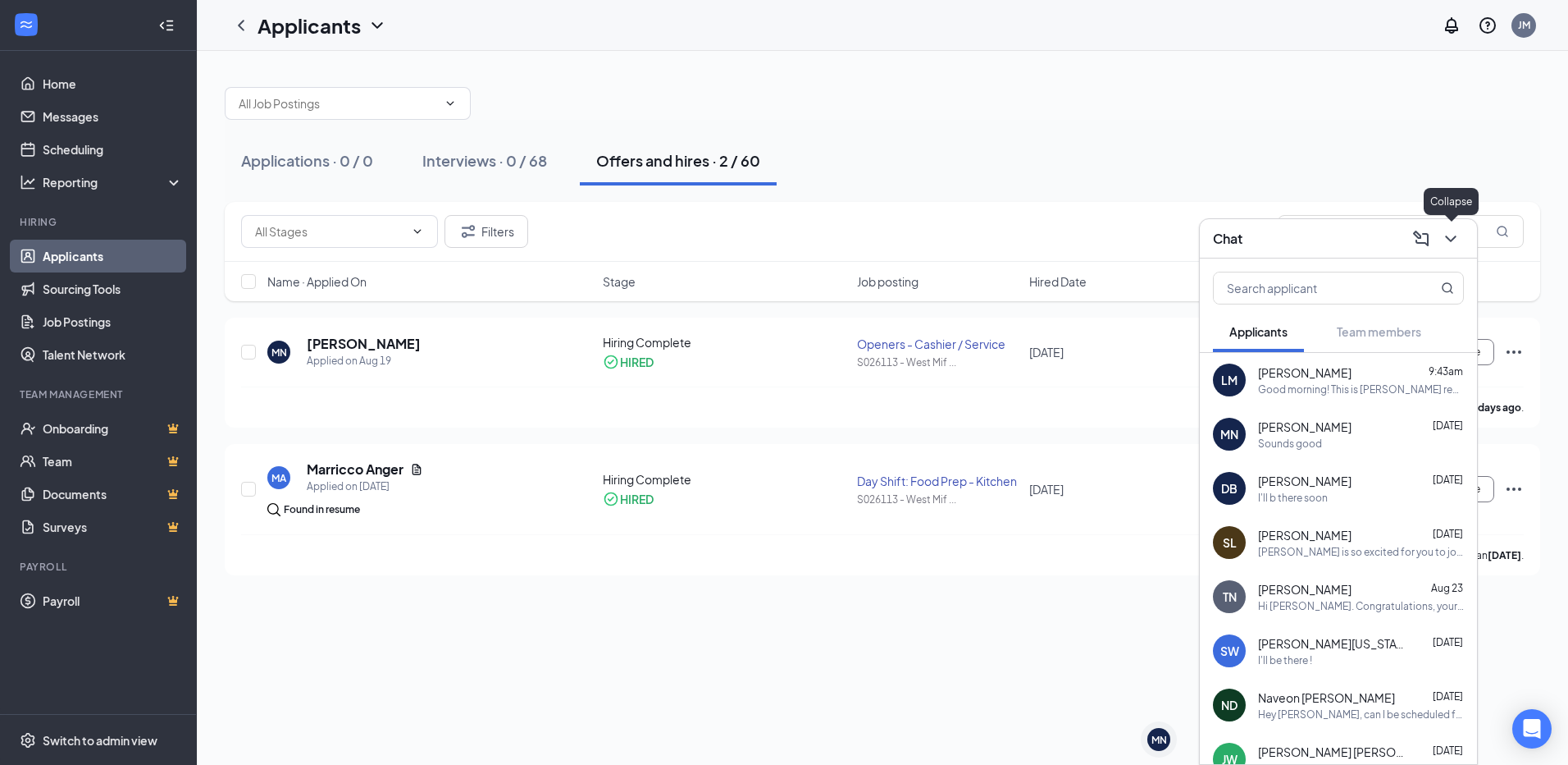
click at [1455, 235] on icon "ChevronDown" at bounding box center [1451, 239] width 20 height 20
